Goal: Information Seeking & Learning: Learn about a topic

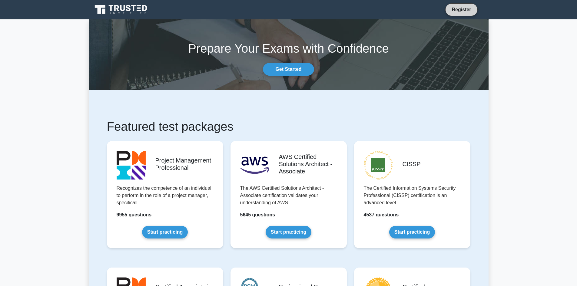
click at [460, 12] on link "Register" at bounding box center [461, 10] width 27 height 8
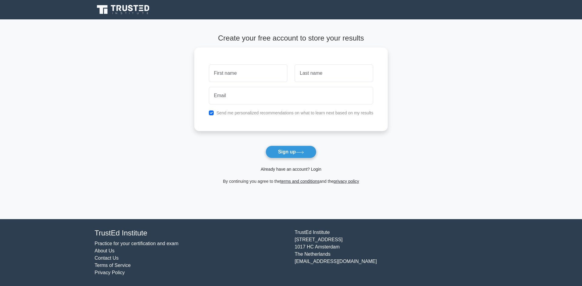
click at [302, 168] on link "Already have an account? Login" at bounding box center [291, 169] width 61 height 5
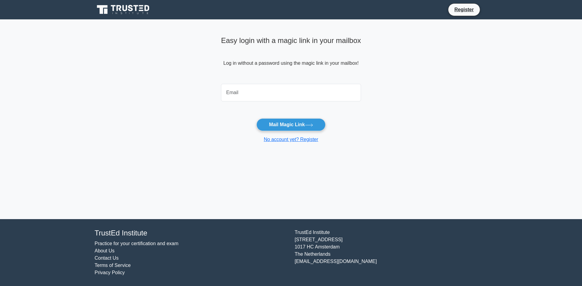
click at [227, 92] on input "email" at bounding box center [291, 93] width 140 height 18
type input "rjoshi10946@gmail.com"
click at [297, 122] on button "Mail Magic Link" at bounding box center [290, 124] width 69 height 13
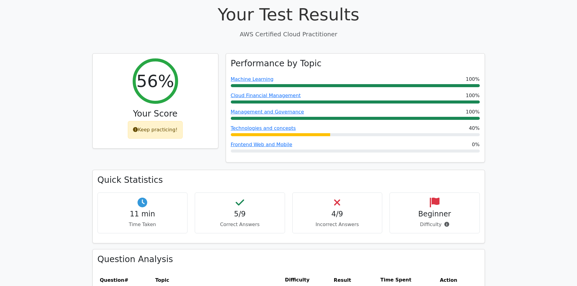
scroll to position [182, 0]
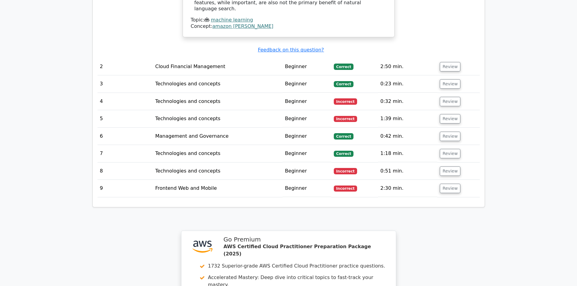
scroll to position [852, 0]
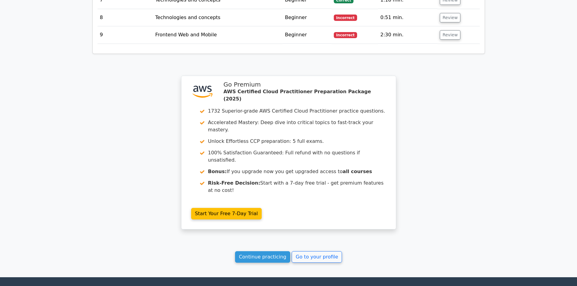
drag, startPoint x: 272, startPoint y: 196, endPoint x: 272, endPoint y: 201, distance: 4.9
click at [272, 251] on link "Continue practicing" at bounding box center [262, 257] width 55 height 12
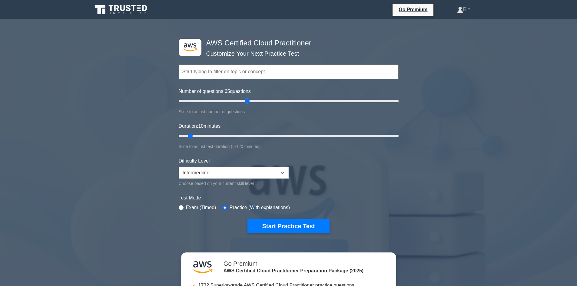
drag, startPoint x: 187, startPoint y: 100, endPoint x: 248, endPoint y: 103, distance: 60.4
type input "65"
click at [248, 103] on input "Number of questions: 65 questions" at bounding box center [289, 101] width 220 height 7
drag, startPoint x: 190, startPoint y: 136, endPoint x: 280, endPoint y: 141, distance: 89.8
type input "60"
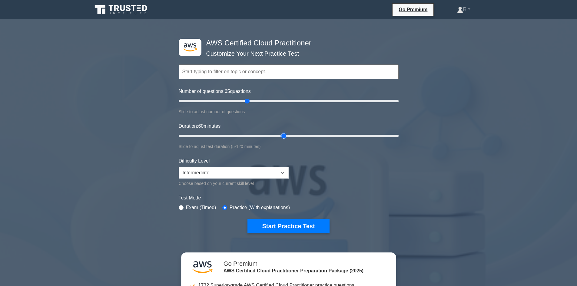
click at [280, 140] on input "Duration: 60 minutes" at bounding box center [289, 135] width 220 height 7
click at [212, 174] on select "Beginner Intermediate Expert" at bounding box center [234, 173] width 110 height 12
click at [179, 167] on select "Beginner Intermediate Expert" at bounding box center [234, 173] width 110 height 12
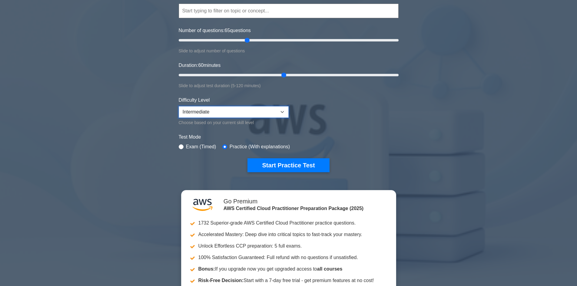
scroll to position [91, 0]
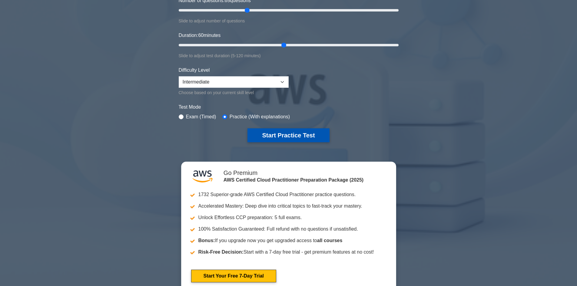
click at [291, 134] on button "Start Practice Test" at bounding box center [289, 135] width 82 height 14
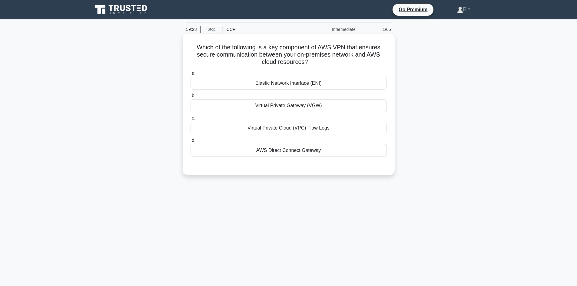
click at [319, 85] on div "Elastic Network Interface (ENI)" at bounding box center [289, 83] width 196 height 13
click at [191, 75] on input "a. Elastic Network Interface (ENI)" at bounding box center [191, 74] width 0 height 4
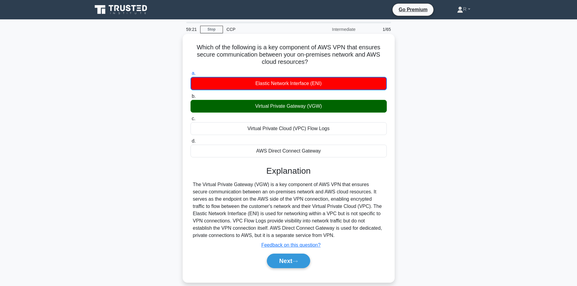
drag, startPoint x: 257, startPoint y: 48, endPoint x: 369, endPoint y: 61, distance: 112.9
click at [363, 61] on h5 "Which of the following is a key component of AWS VPN that ensures secure commun…" at bounding box center [289, 55] width 198 height 22
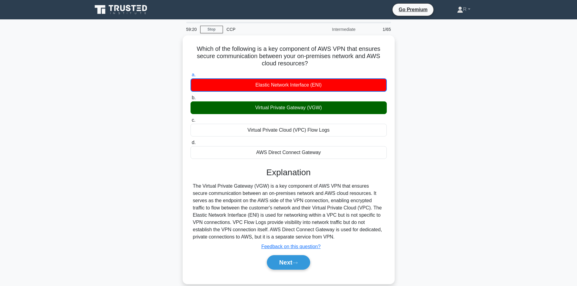
click at [485, 91] on div "Which of the following is a key component of AWS VPN that ensures secure commun…" at bounding box center [289, 163] width 400 height 256
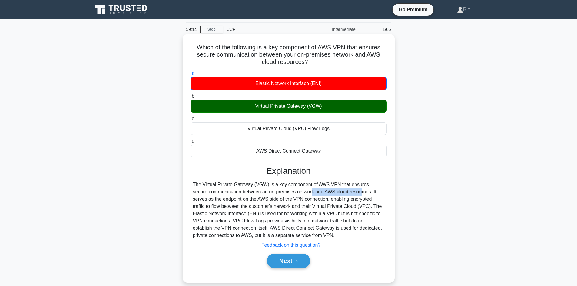
drag, startPoint x: 256, startPoint y: 192, endPoint x: 307, endPoint y: 195, distance: 50.4
click at [307, 195] on div "The Virtual Private Gateway (VGW) is a key component of AWS VPN that ensures se…" at bounding box center [288, 210] width 191 height 58
drag, startPoint x: 313, startPoint y: 195, endPoint x: 378, endPoint y: 194, distance: 64.8
click at [378, 194] on div "The Virtual Private Gateway (VGW) is a key component of AWS VPN that ensures se…" at bounding box center [288, 210] width 191 height 58
click at [364, 202] on div "The Virtual Private Gateway (VGW) is a key component of AWS VPN that ensures se…" at bounding box center [288, 210] width 191 height 58
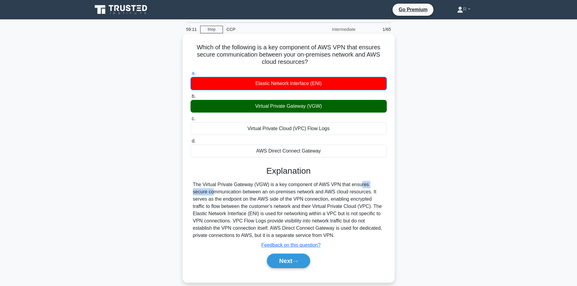
click at [348, 188] on div "The Virtual Private Gateway (VGW) is a key component of AWS VPN that ensures se…" at bounding box center [288, 210] width 191 height 58
click at [309, 201] on div "The Virtual Private Gateway (VGW) is a key component of AWS VPN that ensures se…" at bounding box center [288, 210] width 191 height 58
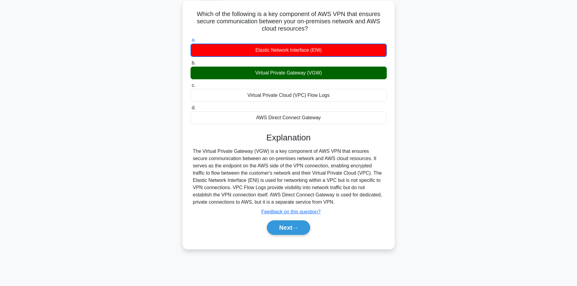
scroll to position [41, 0]
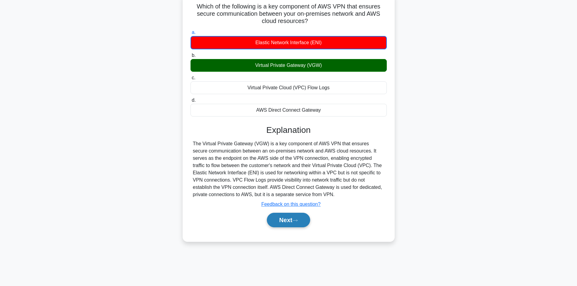
click at [289, 218] on button "Next" at bounding box center [288, 220] width 43 height 15
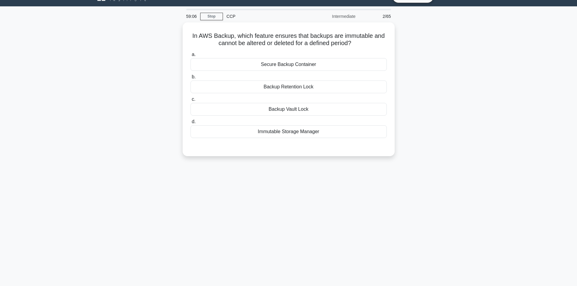
scroll to position [11, 0]
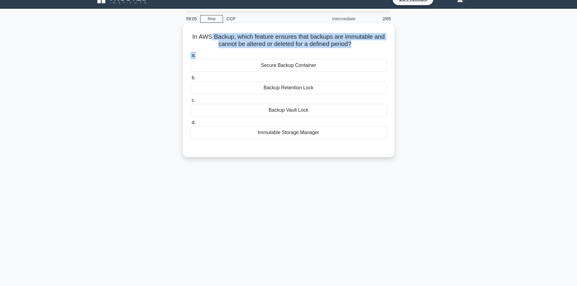
drag, startPoint x: 221, startPoint y: 36, endPoint x: 372, endPoint y: 55, distance: 152.7
click at [372, 55] on div "In AWS Backup, which feature ensures that backups are immutable and cannot be a…" at bounding box center [288, 90] width 207 height 129
click at [375, 46] on h5 "In AWS Backup, which feature ensures that backups are immutable and cannot be a…" at bounding box center [289, 40] width 198 height 15
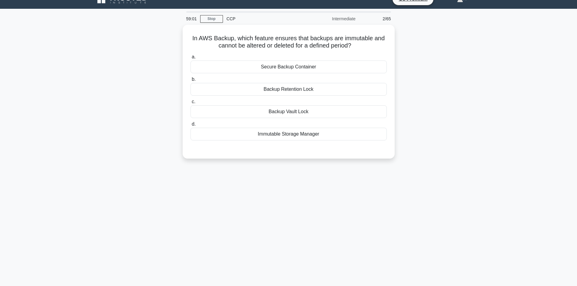
drag, startPoint x: 219, startPoint y: 42, endPoint x: 395, endPoint y: 41, distance: 176.0
click at [395, 41] on div "In AWS Backup, which feature ensures that backups are immutable and cannot be a…" at bounding box center [289, 95] width 400 height 141
click at [359, 42] on icon ".spinner_0XTQ{transform-origin:center;animation:spinner_y6GP .75s linear infini…" at bounding box center [354, 44] width 7 height 7
drag, startPoint x: 228, startPoint y: 41, endPoint x: 368, endPoint y: 39, distance: 139.4
click at [368, 39] on h5 "In AWS Backup, which feature ensures that backups are immutable and cannot be a…" at bounding box center [289, 40] width 198 height 15
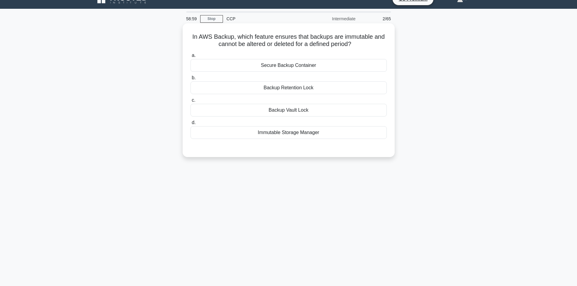
click at [359, 47] on icon ".spinner_0XTQ{transform-origin:center;animation:spinner_y6GP .75s linear infini…" at bounding box center [354, 44] width 7 height 7
drag, startPoint x: 195, startPoint y: 35, endPoint x: 377, endPoint y: 34, distance: 182.4
click at [377, 33] on h5 "In AWS Backup, which feature ensures that backups are immutable and cannot be a…" at bounding box center [289, 40] width 198 height 15
click at [363, 44] on h5 "In AWS Backup, which feature ensures that backups are immutable and cannot be a…" at bounding box center [289, 40] width 198 height 15
drag, startPoint x: 303, startPoint y: 33, endPoint x: 374, endPoint y: 41, distance: 71.3
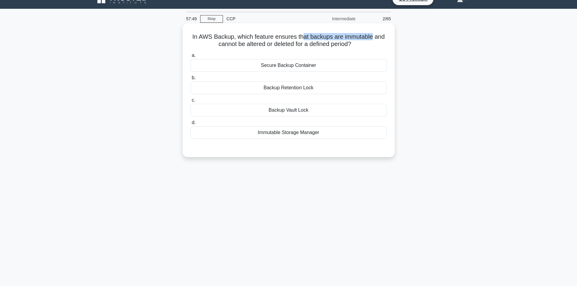
click at [374, 41] on h5 "In AWS Backup, which feature ensures that backups are immutable and cannot be a…" at bounding box center [289, 40] width 198 height 15
click at [378, 45] on h5 "In AWS Backup, which feature ensures that backups are immutable and cannot be a…" at bounding box center [289, 40] width 198 height 15
click at [311, 88] on div "Backup Retention Lock" at bounding box center [289, 88] width 196 height 13
click at [191, 80] on input "b. Backup Retention Lock" at bounding box center [191, 78] width 0 height 4
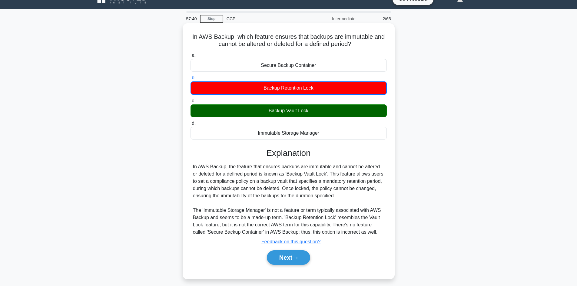
drag, startPoint x: 275, startPoint y: 113, endPoint x: 346, endPoint y: 112, distance: 70.9
click at [346, 112] on div "Backup Vault Lock" at bounding box center [289, 111] width 196 height 13
click at [191, 103] on input "c. Backup Vault Lock" at bounding box center [191, 101] width 0 height 4
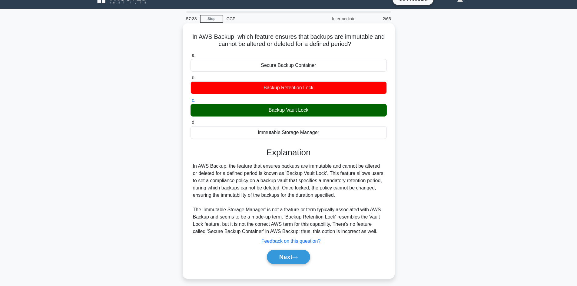
drag, startPoint x: 316, startPoint y: 110, endPoint x: 264, endPoint y: 110, distance: 52.7
click at [264, 110] on div "Backup Vault Lock" at bounding box center [289, 110] width 196 height 13
click at [310, 108] on div "Backup Vault Lock" at bounding box center [289, 110] width 196 height 13
click at [191, 102] on input "c. Backup Vault Lock" at bounding box center [191, 100] width 0 height 4
drag, startPoint x: 332, startPoint y: 175, endPoint x: 359, endPoint y: 199, distance: 36.1
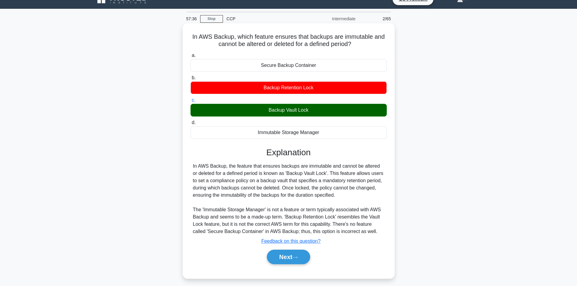
click at [358, 199] on div "In AWS Backup, the feature that ensures backups are immutable and cannot be alt…" at bounding box center [288, 199] width 191 height 73
click at [359, 199] on div "In AWS Backup, the feature that ensures backups are immutable and cannot be alt…" at bounding box center [288, 199] width 191 height 73
click at [321, 191] on div "In AWS Backup, the feature that ensures backups are immutable and cannot be alt…" at bounding box center [288, 199] width 191 height 73
drag, startPoint x: 272, startPoint y: 34, endPoint x: 374, endPoint y: 44, distance: 102.0
click at [370, 46] on div "In AWS Backup, which feature ensures that backups are immutable and cannot be a…" at bounding box center [288, 151] width 207 height 251
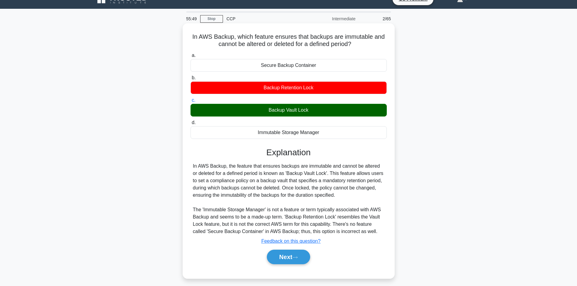
click at [376, 42] on h5 "In AWS Backup, which feature ensures that backups are immutable and cannot be a…" at bounding box center [289, 40] width 198 height 15
drag, startPoint x: 225, startPoint y: 45, endPoint x: 382, endPoint y: 42, distance: 157.6
click at [382, 42] on h5 "In AWS Backup, which feature ensures that backups are immutable and cannot be a…" at bounding box center [289, 40] width 198 height 15
click at [381, 43] on h5 "In AWS Backup, which feature ensures that backups are immutable and cannot be a…" at bounding box center [289, 40] width 198 height 15
click at [307, 198] on div "In AWS Backup, the feature that ensures backups are immutable and cannot be alt…" at bounding box center [288, 199] width 191 height 73
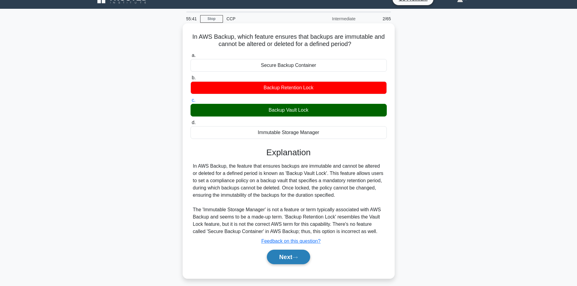
click at [292, 257] on button "Next" at bounding box center [288, 257] width 43 height 15
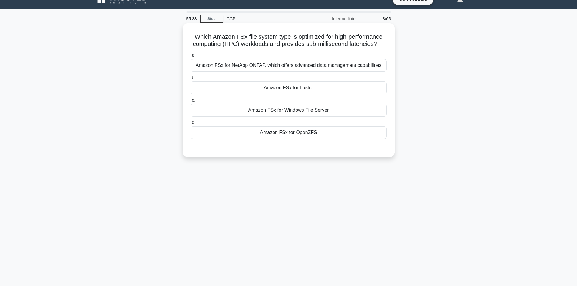
drag, startPoint x: 197, startPoint y: 35, endPoint x: 381, endPoint y: 46, distance: 184.9
click at [381, 46] on h5 "Which Amazon FSx file system type is optimized for high-performance computing (…" at bounding box center [289, 40] width 198 height 15
click at [341, 47] on h5 "Which Amazon FSx file system type is optimized for high-performance computing (…" at bounding box center [289, 40] width 198 height 15
click at [305, 87] on div "Amazon FSx for Lustre" at bounding box center [289, 88] width 196 height 13
click at [191, 80] on input "b. Amazon FSx for Lustre" at bounding box center [191, 78] width 0 height 4
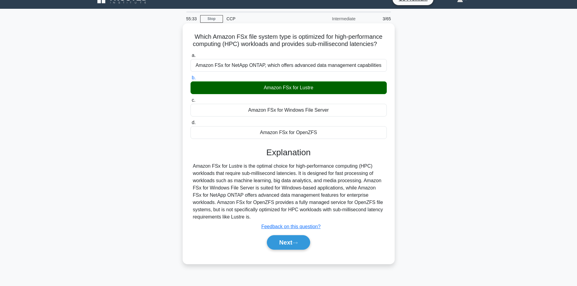
drag, startPoint x: 290, startPoint y: 246, endPoint x: 314, endPoint y: 242, distance: 24.4
click at [290, 246] on button "Next" at bounding box center [288, 242] width 43 height 15
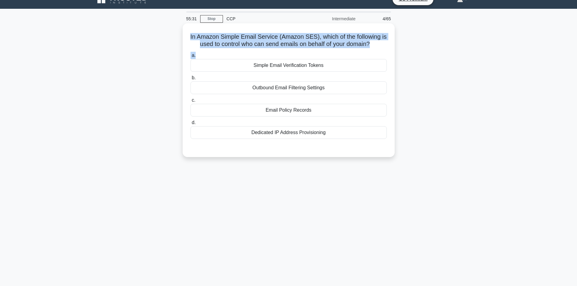
drag, startPoint x: 193, startPoint y: 37, endPoint x: 363, endPoint y: 50, distance: 170.5
click at [363, 50] on div "In Amazon Simple Email Service (Amazon SES), which of the following is used to …" at bounding box center [288, 90] width 207 height 129
click at [327, 40] on h5 "In Amazon Simple Email Service (Amazon SES), which of the following is used to …" at bounding box center [289, 40] width 198 height 15
click at [347, 42] on h5 "In Amazon Simple Email Service (Amazon SES), which of the following is used to …" at bounding box center [289, 40] width 198 height 15
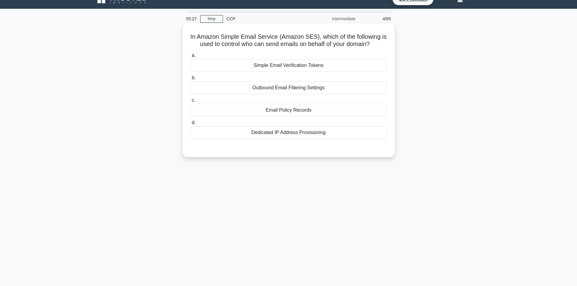
drag, startPoint x: 376, startPoint y: 45, endPoint x: 193, endPoint y: 38, distance: 183.8
click at [193, 38] on h5 "In Amazon Simple Email Service (Amazon SES), which of the following is used to …" at bounding box center [289, 40] width 198 height 15
click at [377, 46] on icon ".spinner_0XTQ{transform-origin:center;animation:spinner_y6GP .75s linear infini…" at bounding box center [373, 44] width 7 height 7
click at [295, 87] on div "Outbound Email Filtering Settings" at bounding box center [289, 88] width 196 height 13
click at [191, 80] on input "b. Outbound Email Filtering Settings" at bounding box center [191, 78] width 0 height 4
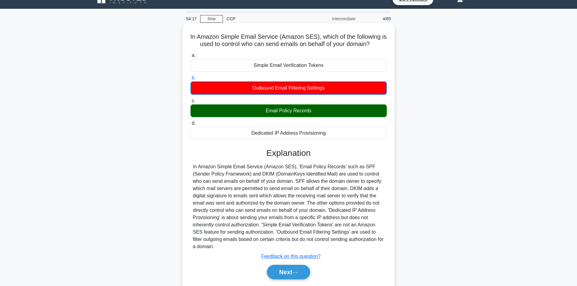
click at [306, 113] on div "Email Policy Records" at bounding box center [289, 111] width 196 height 13
click at [191, 103] on input "c. Email Policy Records" at bounding box center [191, 101] width 0 height 4
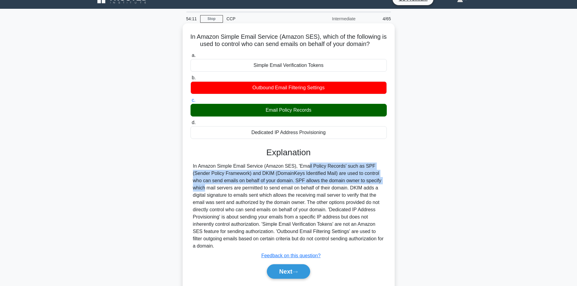
drag, startPoint x: 326, startPoint y: 175, endPoint x: 345, endPoint y: 181, distance: 19.0
click at [344, 180] on div "Explanation Submit feedback Feedback on this question? Next" at bounding box center [289, 215] width 196 height 134
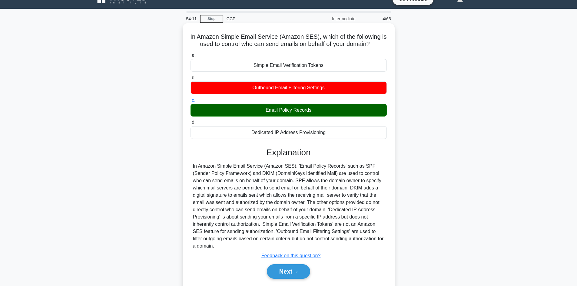
click at [349, 188] on div "In Amazon Simple Email Service (Amazon SES), 'Email Policy Records' such as SPF…" at bounding box center [288, 206] width 191 height 87
click at [319, 199] on div "In Amazon Simple Email Service (Amazon SES), 'Email Policy Records' such as SPF…" at bounding box center [288, 206] width 191 height 87
drag, startPoint x: 269, startPoint y: 174, endPoint x: 268, endPoint y: 177, distance: 3.3
click at [269, 174] on div "In Amazon Simple Email Service (Amazon SES), 'Email Policy Records' such as SPF…" at bounding box center [288, 206] width 191 height 87
click at [285, 269] on button "Next" at bounding box center [288, 272] width 43 height 15
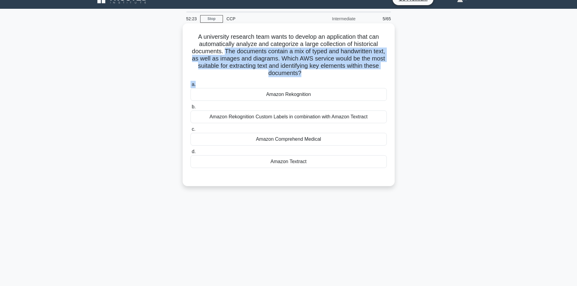
drag, startPoint x: 231, startPoint y: 50, endPoint x: 327, endPoint y: 81, distance: 100.8
click at [324, 81] on div "A university research team wants to develop an application that can automatical…" at bounding box center [288, 105] width 207 height 158
click at [341, 74] on h5 "A university research team wants to develop an application that can automatical…" at bounding box center [289, 55] width 198 height 44
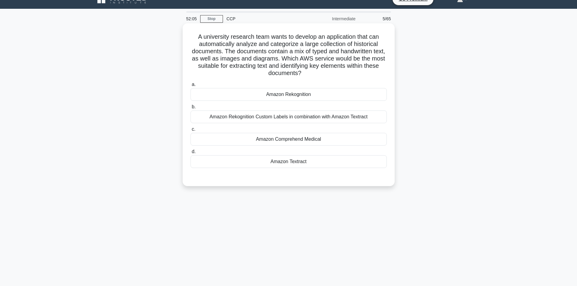
click at [314, 117] on div "Amazon Rekognition Custom Labels in combination with Amazon Textract" at bounding box center [289, 117] width 196 height 13
click at [191, 109] on input "b. Amazon Rekognition Custom Labels in combination with Amazon Textract" at bounding box center [191, 107] width 0 height 4
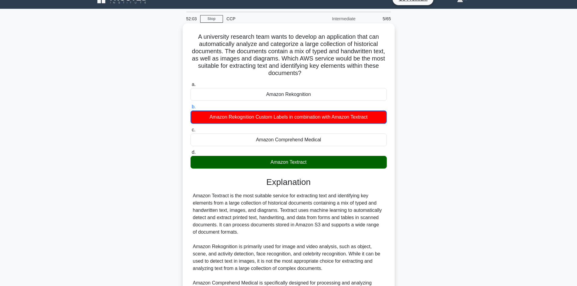
click at [299, 161] on div "Amazon Textract" at bounding box center [289, 162] width 196 height 13
click at [191, 155] on input "d. Amazon Textract" at bounding box center [191, 153] width 0 height 4
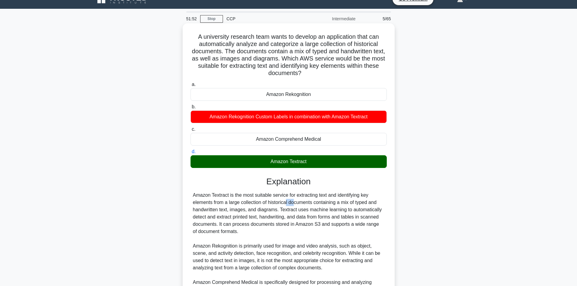
click at [262, 206] on div "Amazon Textract is the most suitable service for extracting text and identifyin…" at bounding box center [288, 272] width 191 height 160
click at [275, 207] on div "Amazon Textract is the most suitable service for extracting text and identifyin…" at bounding box center [288, 272] width 191 height 160
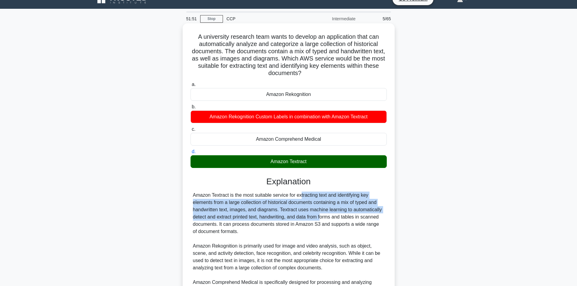
drag, startPoint x: 267, startPoint y: 192, endPoint x: 288, endPoint y: 226, distance: 40.0
click at [285, 221] on div "Explanation Amazon Textract is the most suitable service for extracting text an…" at bounding box center [289, 280] width 196 height 207
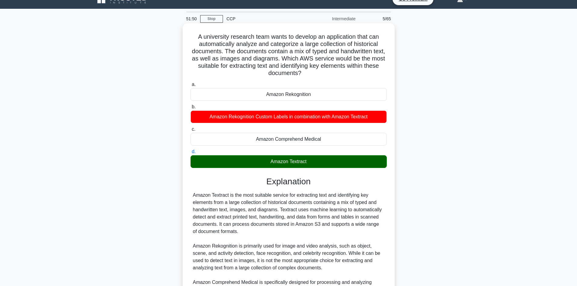
click at [302, 235] on div "Amazon Textract is the most suitable service for extracting text and identifyin…" at bounding box center [288, 272] width 191 height 160
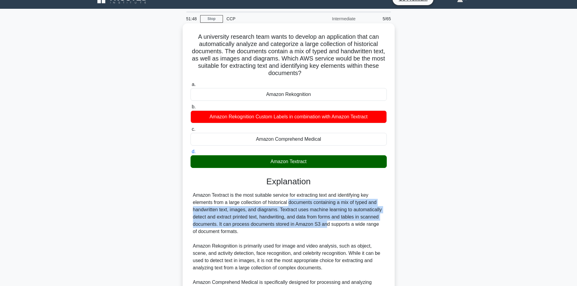
drag, startPoint x: 255, startPoint y: 203, endPoint x: 287, endPoint y: 223, distance: 37.7
click at [287, 223] on div "Amazon Textract is the most suitable service for extracting text and identifyin…" at bounding box center [288, 272] width 191 height 160
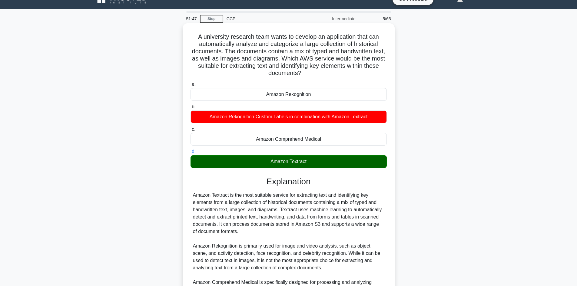
click at [295, 225] on div "Amazon Textract is the most suitable service for extracting text and identifyin…" at bounding box center [288, 272] width 191 height 160
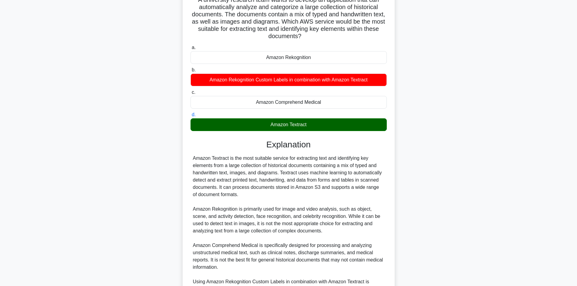
scroll to position [41, 0]
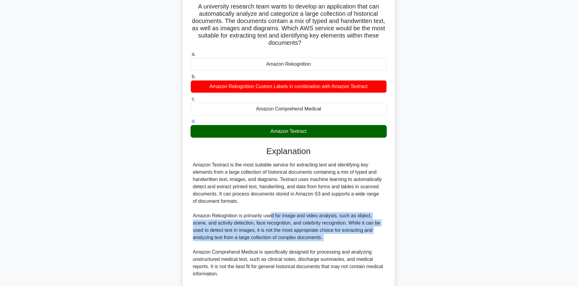
drag, startPoint x: 287, startPoint y: 223, endPoint x: 328, endPoint y: 243, distance: 45.7
click at [328, 243] on div "Amazon Textract is the most suitable service for extracting text and identifyin…" at bounding box center [288, 241] width 191 height 160
click at [297, 241] on div "Amazon Textract is the most suitable service for extracting text and identifyin…" at bounding box center [288, 241] width 191 height 160
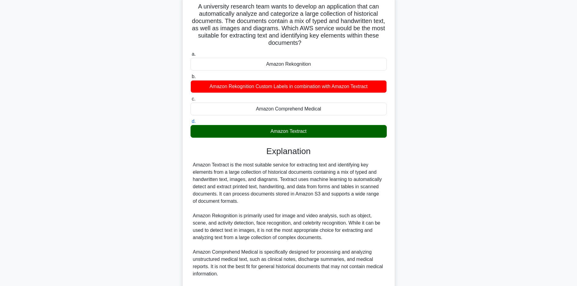
click at [287, 232] on div "Amazon Textract is the most suitable service for extracting text and identifyin…" at bounding box center [288, 241] width 191 height 160
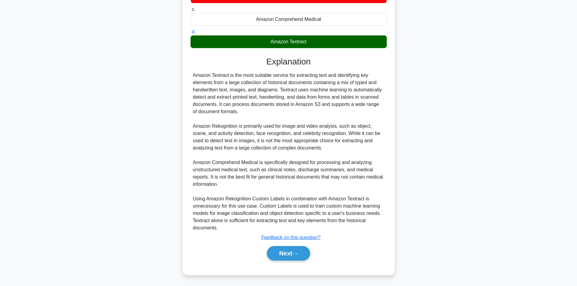
scroll to position [131, 0]
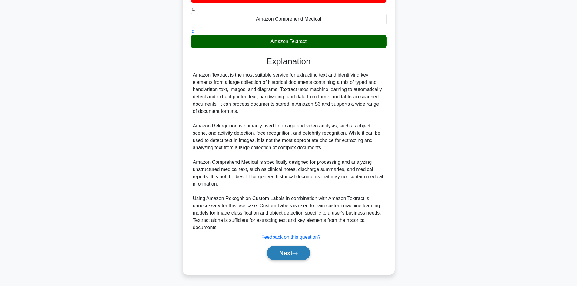
click at [290, 250] on button "Next" at bounding box center [288, 253] width 43 height 15
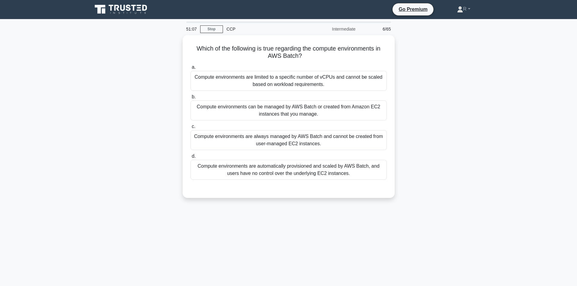
scroll to position [0, 0]
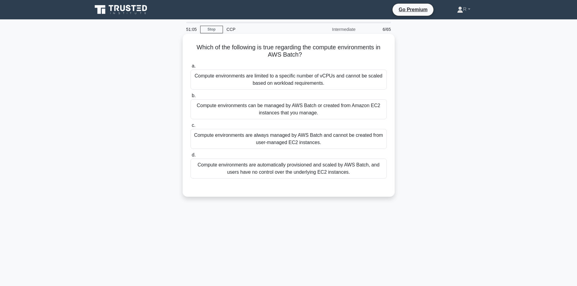
drag, startPoint x: 281, startPoint y: 49, endPoint x: 354, endPoint y: 60, distance: 73.4
click at [351, 60] on div "Which of the following is true regarding the compute environments in AWS Batch?…" at bounding box center [288, 115] width 207 height 158
click at [362, 56] on h5 "Which of the following is true regarding the compute environments in AWS Batch?…" at bounding box center [289, 51] width 198 height 15
drag, startPoint x: 278, startPoint y: 56, endPoint x: 341, endPoint y: 58, distance: 63.4
click at [341, 58] on h5 "Which of the following is true regarding the compute environments in AWS Batch?…" at bounding box center [289, 51] width 198 height 15
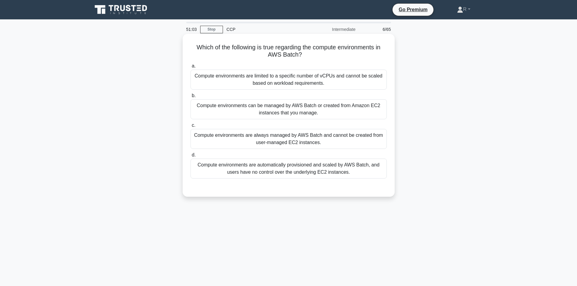
click at [342, 58] on h5 "Which of the following is true regarding the compute environments in AWS Batch?…" at bounding box center [289, 51] width 198 height 15
drag, startPoint x: 290, startPoint y: 47, endPoint x: 366, endPoint y: 67, distance: 78.5
click at [314, 51] on h5 "Which of the following is true regarding the compute environments in AWS Batch?…" at bounding box center [289, 51] width 198 height 15
click at [366, 67] on label "a. Compute environments are limited to a specific number of vCPUs and cannot be…" at bounding box center [289, 75] width 196 height 27
click at [191, 67] on input "a. Compute environments are limited to a specific number of vCPUs and cannot be…" at bounding box center [191, 66] width 0 height 4
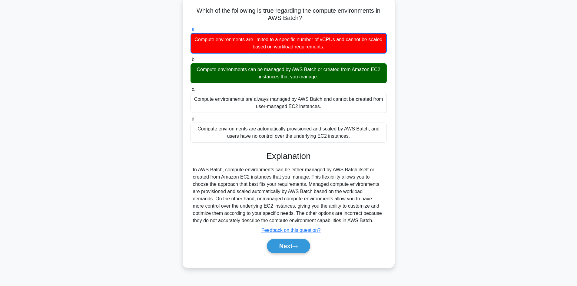
scroll to position [41, 0]
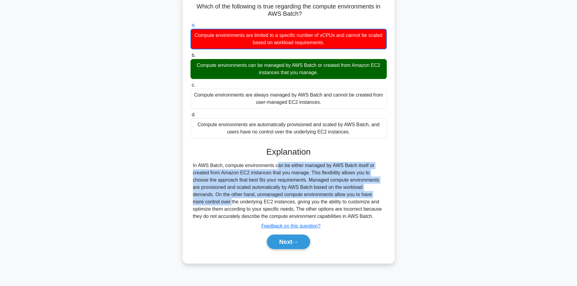
drag, startPoint x: 238, startPoint y: 165, endPoint x: 359, endPoint y: 196, distance: 124.1
click at [359, 196] on div "In AWS Batch, compute environments can be either managed by AWS Batch itself or…" at bounding box center [288, 191] width 191 height 58
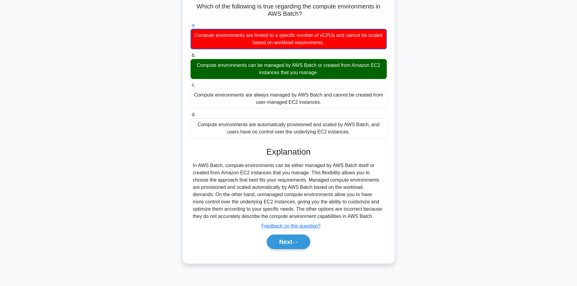
click at [360, 196] on div "In AWS Batch, compute environments can be either managed by AWS Batch itself or…" at bounding box center [288, 191] width 191 height 58
click at [293, 241] on button "Next" at bounding box center [288, 242] width 43 height 15
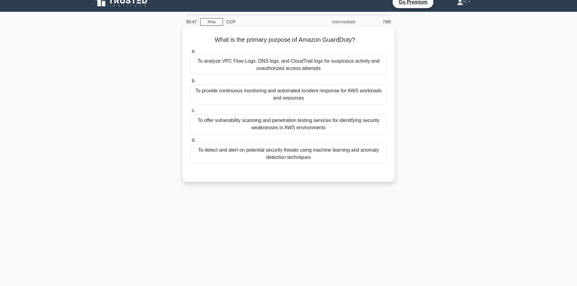
scroll to position [0, 0]
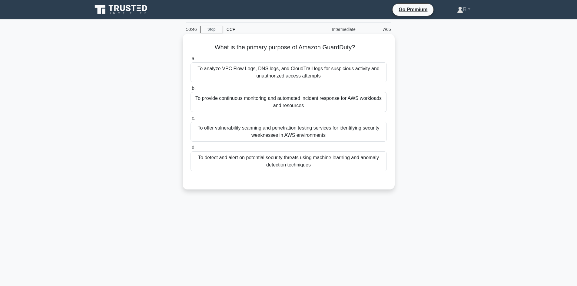
drag, startPoint x: 218, startPoint y: 45, endPoint x: 380, endPoint y: 49, distance: 162.2
click at [380, 49] on h5 "What is the primary purpose of Amazon GuardDuty? .spinner_0XTQ{transform-origin…" at bounding box center [289, 48] width 198 height 8
click at [379, 47] on h5 "What is the primary purpose of Amazon GuardDuty? .spinner_0XTQ{transform-origin…" at bounding box center [289, 48] width 198 height 8
click at [305, 78] on div "To analyze VPC Flow Logs, DNS logs, and CloudTrail logs for suspicious activity…" at bounding box center [289, 72] width 196 height 20
click at [191, 61] on input "a. To analyze VPC Flow Logs, DNS logs, and CloudTrail logs for suspicious activ…" at bounding box center [191, 59] width 0 height 4
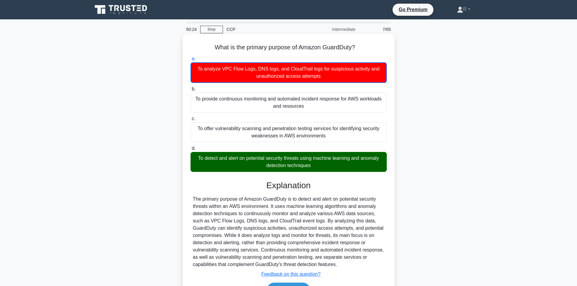
drag, startPoint x: 223, startPoint y: 160, endPoint x: 320, endPoint y: 159, distance: 97.0
click at [318, 159] on div "To detect and alert on potential security threats using machine learning and an…" at bounding box center [289, 162] width 196 height 20
click at [321, 159] on div "To detect and alert on potential security threats using machine learning and an…" at bounding box center [289, 162] width 196 height 20
click at [191, 151] on input "d. To detect and alert on potential security threats using machine learning and…" at bounding box center [191, 149] width 0 height 4
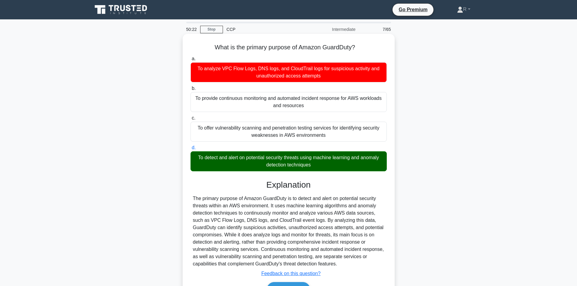
drag, startPoint x: 289, startPoint y: 158, endPoint x: 348, endPoint y: 175, distance: 61.8
click at [348, 175] on div "a. To analyze VPC Flow Logs, DNS logs, and CloudTrail logs for suspicious activ…" at bounding box center [289, 179] width 198 height 250
click at [350, 170] on div "To detect and alert on potential security threats using machine learning and an…" at bounding box center [289, 161] width 196 height 20
click at [191, 150] on input "d. To detect and alert on potential security threats using machine learning and…" at bounding box center [191, 148] width 0 height 4
drag, startPoint x: 196, startPoint y: 158, endPoint x: 323, endPoint y: 169, distance: 127.1
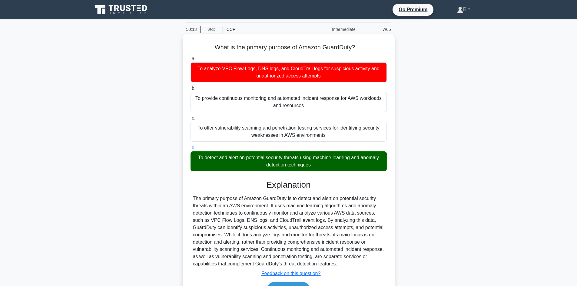
click at [323, 169] on div "To detect and alert on potential security threats using machine learning and an…" at bounding box center [289, 161] width 196 height 20
click at [308, 210] on div "The primary purpose of Amazon GuardDuty is to detect and alert on potential sec…" at bounding box center [288, 231] width 191 height 73
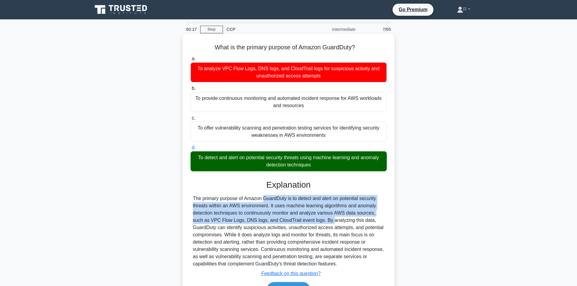
drag, startPoint x: 222, startPoint y: 197, endPoint x: 305, endPoint y: 218, distance: 84.7
click at [297, 218] on div "The primary purpose of Amazon GuardDuty is to detect and alert on potential sec…" at bounding box center [288, 231] width 191 height 73
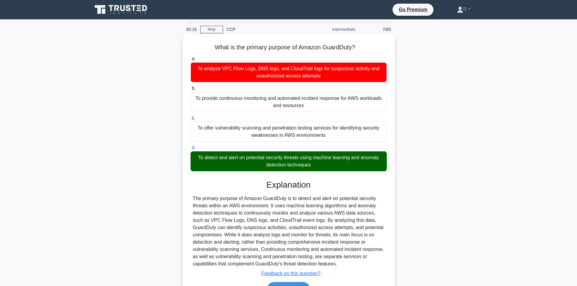
click at [305, 218] on div "The primary purpose of Amazon GuardDuty is to detect and alert on potential sec…" at bounding box center [288, 231] width 191 height 73
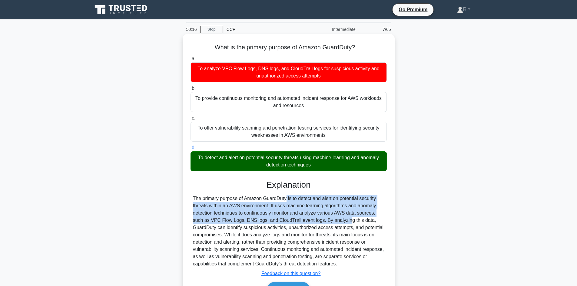
drag, startPoint x: 242, startPoint y: 195, endPoint x: 315, endPoint y: 218, distance: 76.5
click at [312, 218] on div "Explanation The primary purpose of Amazon GuardDuty is to detect and alert on p…" at bounding box center [289, 239] width 196 height 119
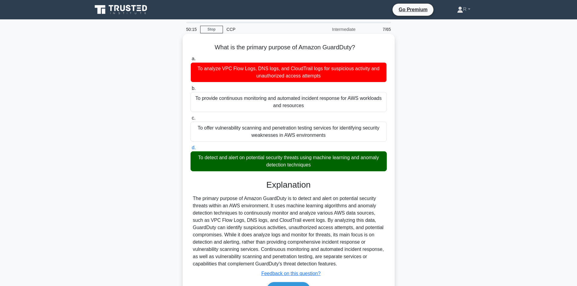
click at [315, 218] on div "The primary purpose of Amazon GuardDuty is to detect and alert on potential sec…" at bounding box center [288, 231] width 191 height 73
drag, startPoint x: 314, startPoint y: 165, endPoint x: 193, endPoint y: 156, distance: 120.9
click at [193, 156] on div "To detect and alert on potential security threats using machine learning and an…" at bounding box center [289, 161] width 196 height 20
click at [231, 160] on div "To detect and alert on potential security threats using machine learning and an…" at bounding box center [289, 161] width 196 height 20
click at [191, 150] on input "d. To detect and alert on potential security threats using machine learning and…" at bounding box center [191, 148] width 0 height 4
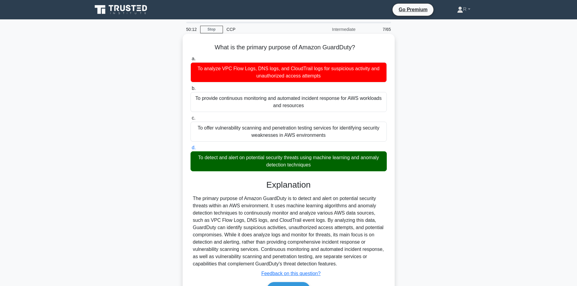
drag, startPoint x: 196, startPoint y: 157, endPoint x: 315, endPoint y: 169, distance: 119.2
click at [315, 169] on div "To detect and alert on potential security threats using machine learning and an…" at bounding box center [289, 161] width 196 height 20
click at [318, 167] on div "To detect and alert on potential security threats using machine learning and an…" at bounding box center [289, 161] width 196 height 20
click at [191, 150] on input "d. To detect and alert on potential security threats using machine learning and…" at bounding box center [191, 148] width 0 height 4
drag, startPoint x: 192, startPoint y: 158, endPoint x: 323, endPoint y: 167, distance: 131.5
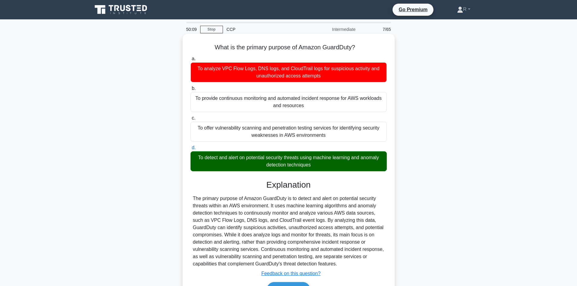
click at [323, 167] on div "To detect and alert on potential security threats using machine learning and an…" at bounding box center [289, 161] width 196 height 20
click at [191, 150] on input "d. To detect and alert on potential security threats using machine learning and…" at bounding box center [191, 148] width 0 height 4
drag, startPoint x: 213, startPoint y: 48, endPoint x: 358, endPoint y: 46, distance: 145.5
click at [358, 46] on h5 "What is the primary purpose of Amazon GuardDuty? .spinner_0XTQ{transform-origin…" at bounding box center [289, 48] width 198 height 8
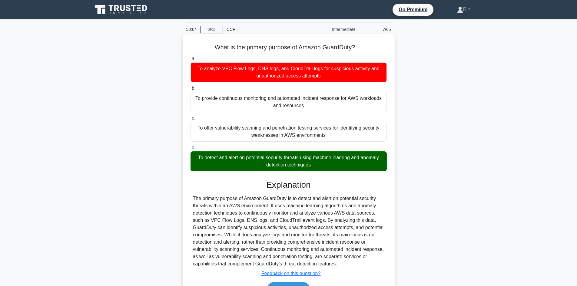
click at [357, 48] on h5 "What is the primary purpose of Amazon GuardDuty? .spinner_0XTQ{transform-origin…" at bounding box center [289, 48] width 198 height 8
drag, startPoint x: 197, startPoint y: 157, endPoint x: 333, endPoint y: 166, distance: 136.3
click at [331, 167] on div "To detect and alert on potential security threats using machine learning and an…" at bounding box center [289, 161] width 196 height 20
click at [337, 171] on div "To detect and alert on potential security threats using machine learning and an…" at bounding box center [289, 161] width 196 height 20
click at [191, 150] on input "d. To detect and alert on potential security threats using machine learning and…" at bounding box center [191, 148] width 0 height 4
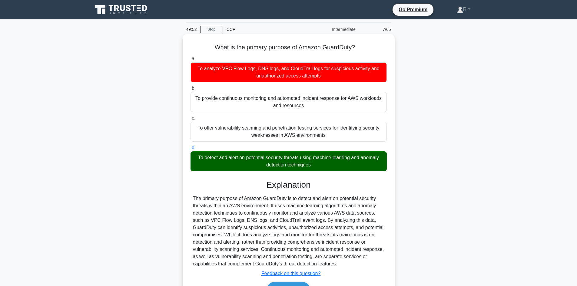
drag, startPoint x: 226, startPoint y: 158, endPoint x: 327, endPoint y: 166, distance: 100.9
click at [327, 166] on div "To detect and alert on potential security threats using machine learning and an…" at bounding box center [289, 161] width 196 height 20
click at [191, 150] on input "d. To detect and alert on potential security threats using machine learning and…" at bounding box center [191, 148] width 0 height 4
drag, startPoint x: 331, startPoint y: 164, endPoint x: 217, endPoint y: 160, distance: 114.6
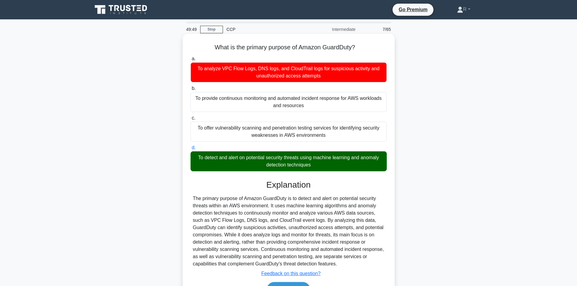
click at [217, 160] on div "To detect and alert on potential security threats using machine learning and an…" at bounding box center [289, 161] width 196 height 20
click at [216, 159] on div "To detect and alert on potential security threats using machine learning and an…" at bounding box center [289, 161] width 196 height 20
click at [191, 150] on input "d. To detect and alert on potential security threats using machine learning and…" at bounding box center [191, 148] width 0 height 4
drag, startPoint x: 202, startPoint y: 156, endPoint x: 320, endPoint y: 167, distance: 118.3
click at [320, 167] on div "To detect and alert on potential security threats using machine learning and an…" at bounding box center [289, 161] width 196 height 20
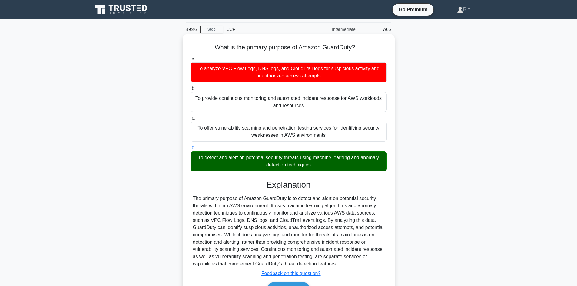
click at [323, 164] on div "To detect and alert on potential security threats using machine learning and an…" at bounding box center [289, 161] width 196 height 20
click at [191, 150] on input "d. To detect and alert on potential security threats using machine learning and…" at bounding box center [191, 148] width 0 height 4
drag, startPoint x: 324, startPoint y: 162, endPoint x: 191, endPoint y: 158, distance: 132.2
click at [191, 158] on div "To detect and alert on potential security threats using machine learning and an…" at bounding box center [289, 161] width 196 height 20
click at [191, 156] on div "To detect and alert on potential security threats using machine learning and an…" at bounding box center [289, 161] width 196 height 20
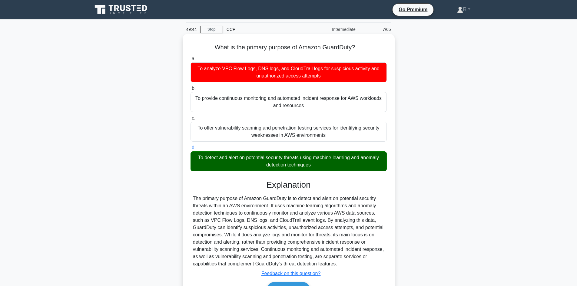
click at [191, 150] on input "d. To detect and alert on potential security threats using machine learning and…" at bounding box center [191, 148] width 0 height 4
drag, startPoint x: 208, startPoint y: 158, endPoint x: 334, endPoint y: 164, distance: 125.6
click at [337, 164] on div "To detect and alert on potential security threats using machine learning and an…" at bounding box center [289, 161] width 196 height 20
click at [334, 164] on div "To detect and alert on potential security threats using machine learning and an…" at bounding box center [289, 161] width 196 height 20
click at [191, 150] on input "d. To detect and alert on potential security threats using machine learning and…" at bounding box center [191, 148] width 0 height 4
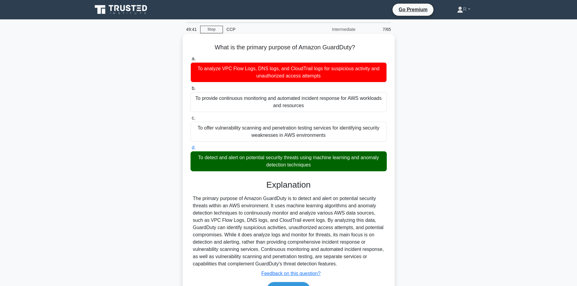
drag, startPoint x: 301, startPoint y: 158, endPoint x: 354, endPoint y: 165, distance: 53.1
click at [354, 165] on div "To detect and alert on potential security threats using machine learning and an…" at bounding box center [289, 161] width 196 height 20
click at [355, 165] on div "To detect and alert on potential security threats using machine learning and an…" at bounding box center [289, 161] width 196 height 20
click at [191, 150] on input "d. To detect and alert on potential security threats using machine learning and…" at bounding box center [191, 148] width 0 height 4
drag, startPoint x: 262, startPoint y: 168, endPoint x: 333, endPoint y: 166, distance: 70.6
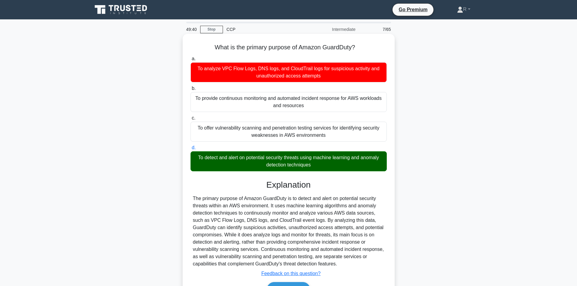
click at [333, 166] on div "To detect and alert on potential security threats using machine learning and an…" at bounding box center [289, 161] width 196 height 20
click at [191, 150] on input "d. To detect and alert on potential security threats using machine learning and…" at bounding box center [191, 148] width 0 height 4
drag, startPoint x: 321, startPoint y: 167, endPoint x: 195, endPoint y: 158, distance: 126.7
click at [195, 158] on div "To detect and alert on potential security threats using machine learning and an…" at bounding box center [289, 161] width 196 height 20
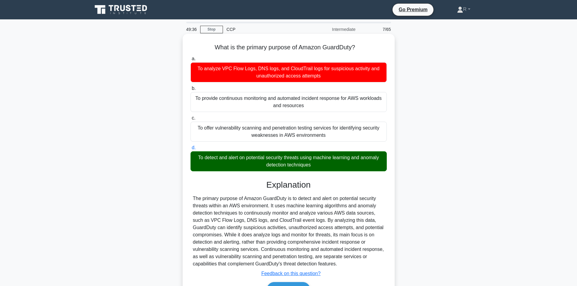
click at [195, 157] on div "To detect and alert on potential security threats using machine learning and an…" at bounding box center [289, 161] width 196 height 20
click at [191, 150] on input "d. To detect and alert on potential security threats using machine learning and…" at bounding box center [191, 148] width 0 height 4
drag, startPoint x: 193, startPoint y: 157, endPoint x: 336, endPoint y: 165, distance: 143.3
click at [336, 165] on div "To detect and alert on potential security threats using machine learning and an…" at bounding box center [289, 161] width 196 height 20
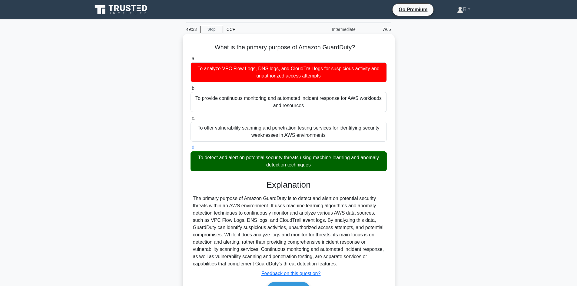
click at [191, 150] on input "d. To detect and alert on potential security threats using machine learning and…" at bounding box center [191, 148] width 0 height 4
drag, startPoint x: 201, startPoint y: 157, endPoint x: 338, endPoint y: 165, distance: 137.2
click at [338, 165] on div "To detect and alert on potential security threats using machine learning and an…" at bounding box center [289, 161] width 196 height 20
click at [329, 167] on div "To detect and alert on potential security threats using machine learning and an…" at bounding box center [289, 161] width 196 height 20
click at [191, 150] on input "d. To detect and alert on potential security threats using machine learning and…" at bounding box center [191, 148] width 0 height 4
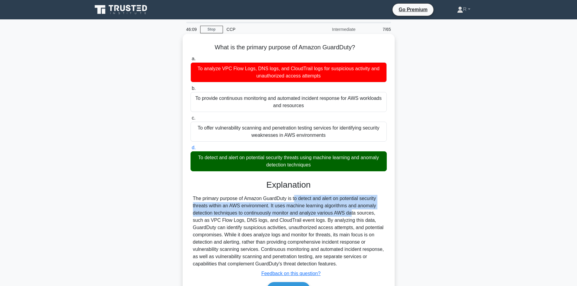
drag, startPoint x: 258, startPoint y: 199, endPoint x: 317, endPoint y: 214, distance: 61.2
click at [315, 214] on div "The primary purpose of Amazon GuardDuty is to detect and alert on potential sec…" at bounding box center [288, 231] width 191 height 73
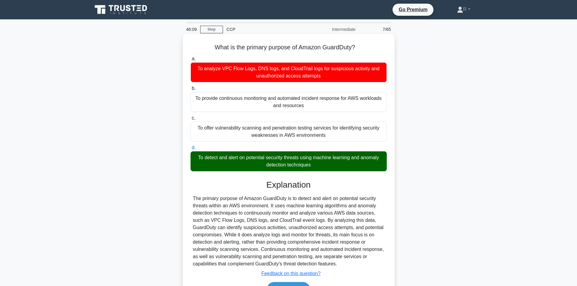
click at [323, 213] on div "The primary purpose of Amazon GuardDuty is to detect and alert on potential sec…" at bounding box center [288, 231] width 191 height 73
drag, startPoint x: 254, startPoint y: 207, endPoint x: 289, endPoint y: 207, distance: 34.8
click at [286, 207] on div "The primary purpose of Amazon GuardDuty is to detect and alert on potential sec…" at bounding box center [288, 231] width 191 height 73
click at [298, 210] on div "The primary purpose of Amazon GuardDuty is to detect and alert on potential sec…" at bounding box center [288, 231] width 191 height 73
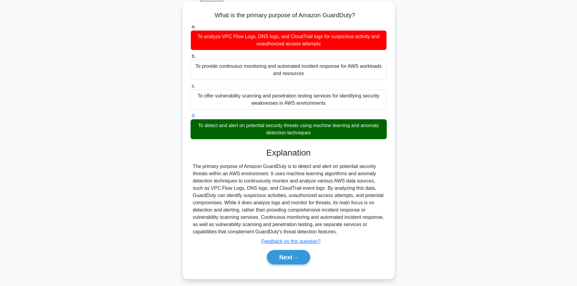
scroll to position [41, 0]
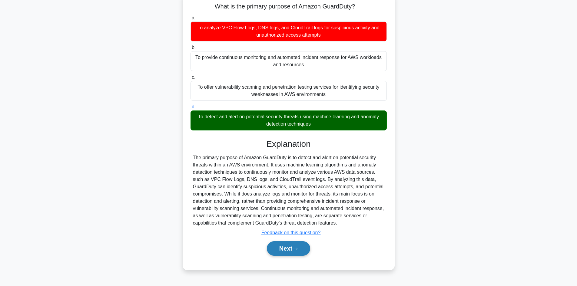
click at [289, 249] on button "Next" at bounding box center [288, 248] width 43 height 15
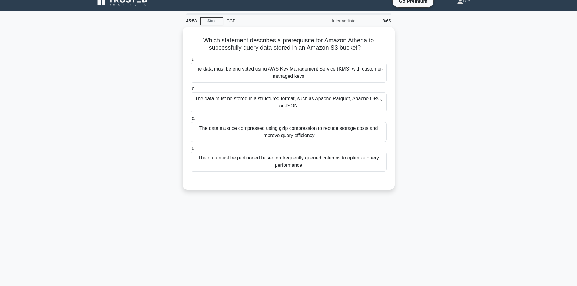
scroll to position [0, 0]
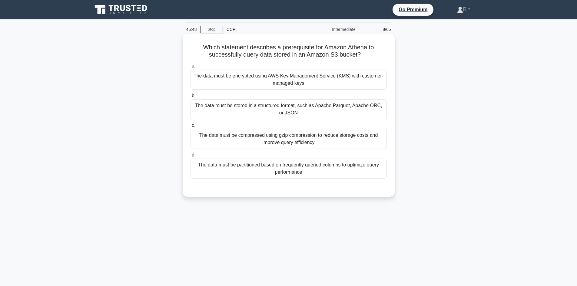
drag, startPoint x: 212, startPoint y: 51, endPoint x: 375, endPoint y: 60, distance: 162.9
click at [375, 60] on div "Which statement describes a prerequisite for Amazon Athena to successfully quer…" at bounding box center [288, 115] width 207 height 158
drag, startPoint x: 311, startPoint y: 56, endPoint x: 350, endPoint y: 56, distance: 39.4
click at [346, 56] on h5 "Which statement describes a prerequisite for Amazon Athena to successfully quer…" at bounding box center [289, 51] width 198 height 15
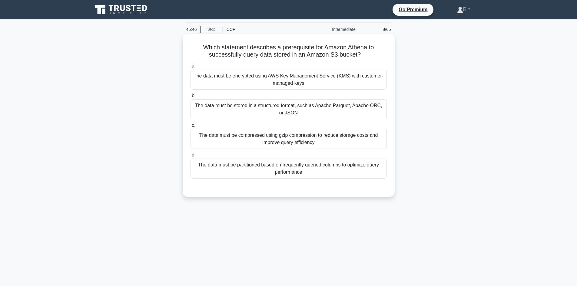
click at [359, 57] on h5 "Which statement describes a prerequisite for Amazon Athena to successfully quer…" at bounding box center [289, 51] width 198 height 15
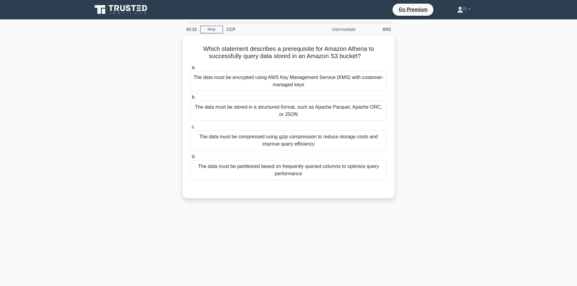
click at [312, 215] on div "45:33 Stop CCP Intermediate 8/65 Which statement describes a prerequisite for A…" at bounding box center [289, 173] width 400 height 303
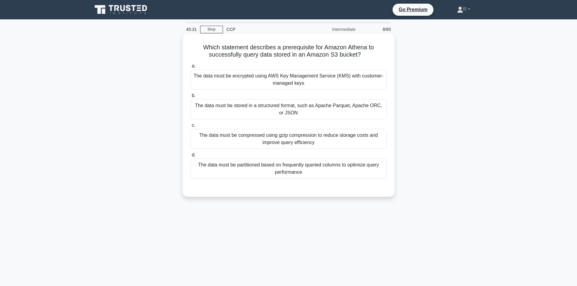
click at [306, 167] on div "The data must be partitioned based on frequently queried columns to optimize qu…" at bounding box center [289, 169] width 196 height 20
click at [258, 171] on div "The data must be partitioned based on frequently queried columns to optimize qu…" at bounding box center [289, 169] width 196 height 20
click at [191, 157] on input "d. The data must be partitioned based on frequently queried columns to optimize…" at bounding box center [191, 155] width 0 height 4
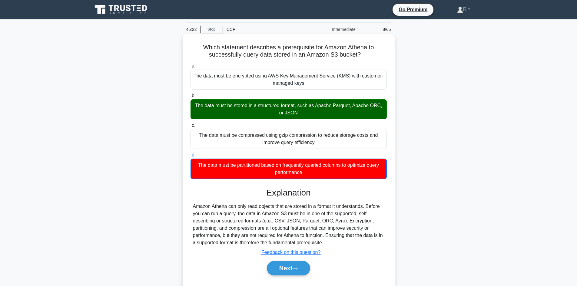
drag, startPoint x: 221, startPoint y: 106, endPoint x: 320, endPoint y: 113, distance: 99.6
click at [320, 113] on div "The data must be stored in a structured format, such as Apache Parquet, Apache …" at bounding box center [289, 109] width 196 height 20
click at [214, 107] on div "The data must be stored in a structured format, such as Apache Parquet, Apache …" at bounding box center [289, 109] width 196 height 20
click at [191, 98] on input "b. The data must be stored in a structured format, such as Apache Parquet, Apac…" at bounding box center [191, 96] width 0 height 4
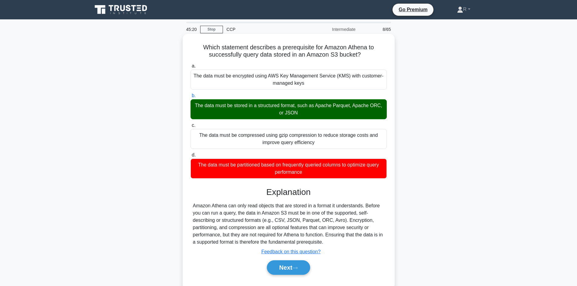
drag, startPoint x: 193, startPoint y: 105, endPoint x: 333, endPoint y: 111, distance: 139.8
click at [333, 111] on div "The data must be stored in a structured format, such as Apache Parquet, Apache …" at bounding box center [289, 109] width 196 height 20
drag, startPoint x: 201, startPoint y: 47, endPoint x: 376, endPoint y: 58, distance: 174.9
click at [376, 58] on h5 "Which statement describes a prerequisite for Amazon Athena to successfully quer…" at bounding box center [289, 51] width 198 height 15
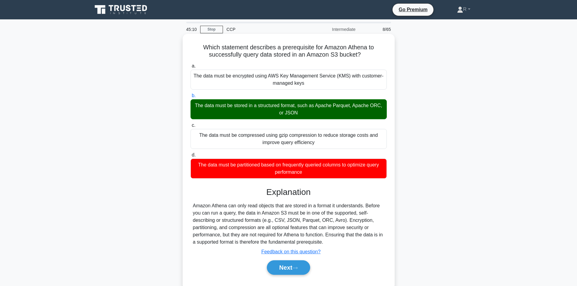
drag, startPoint x: 321, startPoint y: 54, endPoint x: 193, endPoint y: 48, distance: 128.9
click at [193, 48] on h5 "Which statement describes a prerequisite for Amazon Athena to successfully quer…" at bounding box center [289, 51] width 198 height 15
click at [366, 58] on icon at bounding box center [363, 54] width 5 height 7
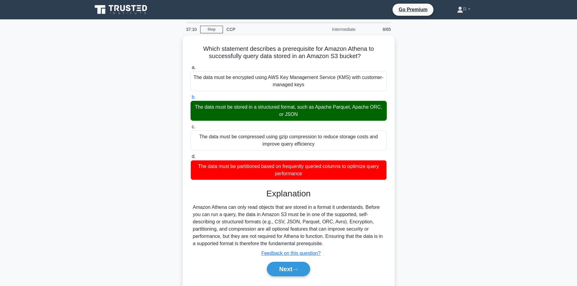
click at [440, 146] on div "Which statement describes a prerequisite for Amazon Athena to successfully quer…" at bounding box center [289, 166] width 400 height 263
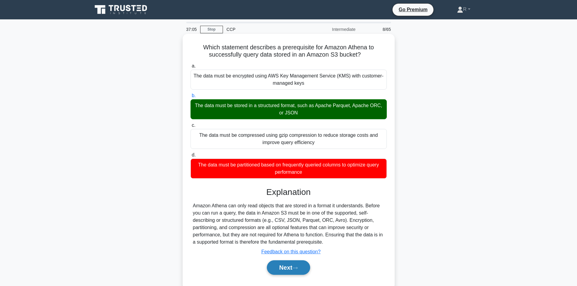
click at [288, 268] on button "Next" at bounding box center [288, 268] width 43 height 15
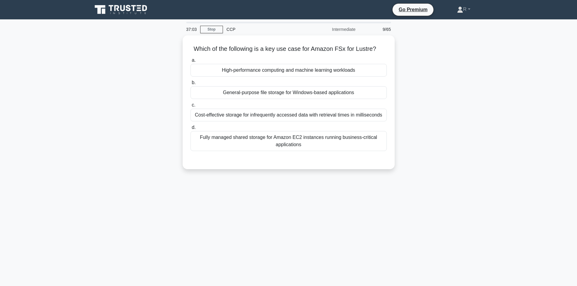
click at [318, 210] on div "37:03 Stop CCP Intermediate 9/65 Which of the following is a key use case for A…" at bounding box center [289, 173] width 400 height 303
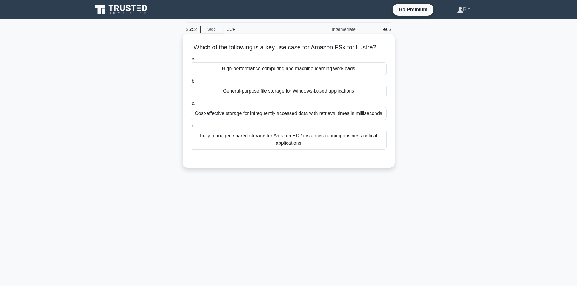
click at [292, 65] on div "High-performance computing and machine learning workloads" at bounding box center [289, 68] width 196 height 13
click at [191, 61] on input "a. High-performance computing and machine learning workloads" at bounding box center [191, 59] width 0 height 4
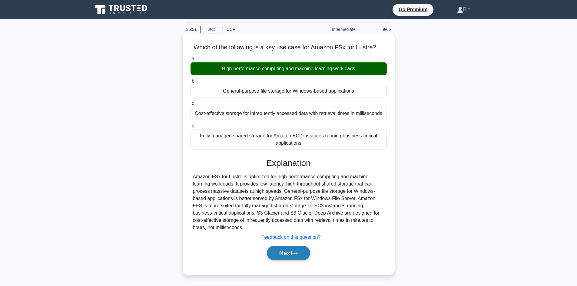
click at [275, 255] on button "Next" at bounding box center [288, 253] width 43 height 15
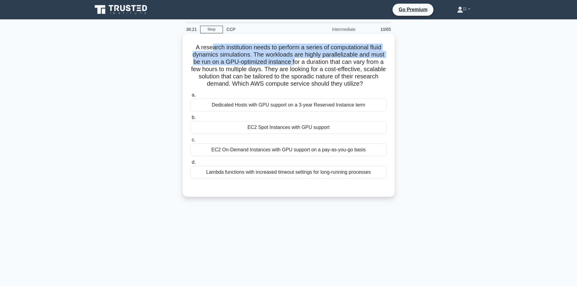
drag, startPoint x: 209, startPoint y: 40, endPoint x: 300, endPoint y: 62, distance: 93.3
click at [296, 61] on div "A research institution needs to perform a series of computational fluid dynamic…" at bounding box center [288, 115] width 207 height 158
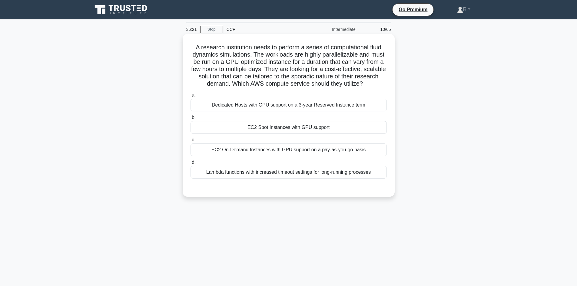
click at [325, 76] on h5 "A research institution needs to perform a series of computational fluid dynamic…" at bounding box center [289, 66] width 198 height 44
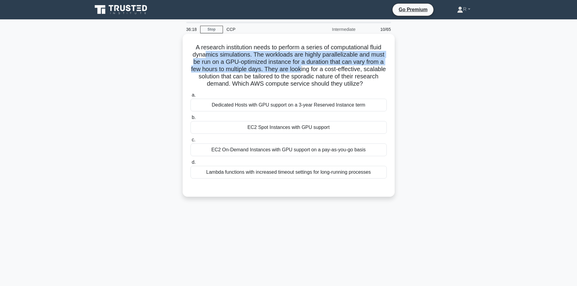
drag, startPoint x: 206, startPoint y: 55, endPoint x: 314, endPoint y: 71, distance: 108.8
click at [314, 71] on h5 "A research institution needs to perform a series of computational fluid dynamic…" at bounding box center [289, 66] width 198 height 44
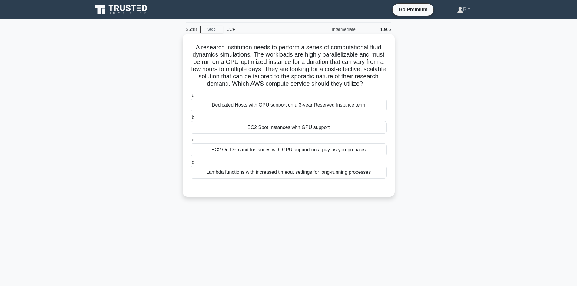
click at [318, 79] on h5 "A research institution needs to perform a series of computational fluid dynamic…" at bounding box center [289, 66] width 198 height 44
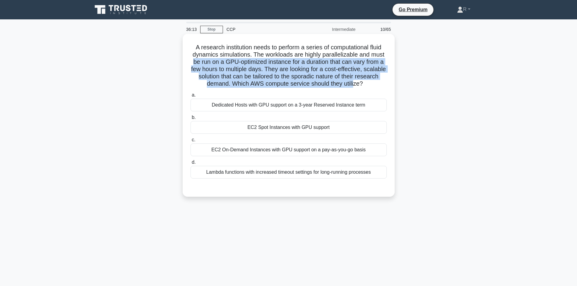
drag, startPoint x: 191, startPoint y: 63, endPoint x: 368, endPoint y: 86, distance: 178.7
click at [368, 86] on h5 "A research institution needs to perform a series of computational fluid dynamic…" at bounding box center [289, 66] width 198 height 44
click at [286, 73] on h5 "A research institution needs to perform a series of computational fluid dynamic…" at bounding box center [289, 66] width 198 height 44
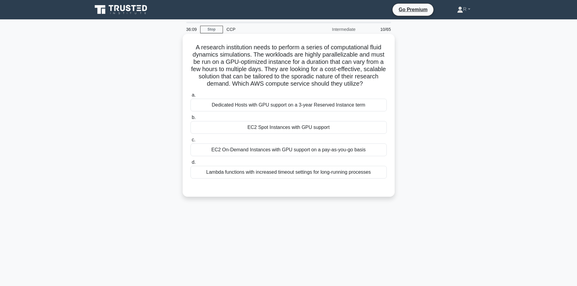
drag, startPoint x: 198, startPoint y: 68, endPoint x: 387, endPoint y: 85, distance: 188.9
click at [387, 85] on h5 "A research institution needs to perform a series of computational fluid dynamic…" at bounding box center [289, 66] width 198 height 44
click at [260, 75] on h5 "A research institution needs to perform a series of computational fluid dynamic…" at bounding box center [289, 66] width 198 height 44
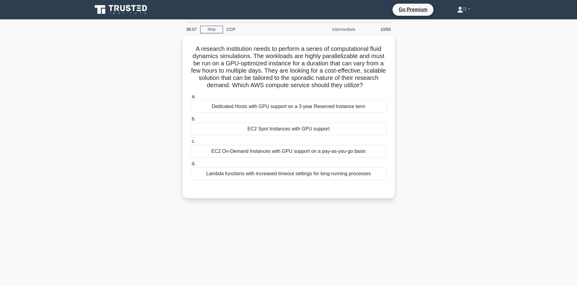
drag, startPoint x: 278, startPoint y: 69, endPoint x: 413, endPoint y: 89, distance: 136.3
click at [413, 89] on div "A research institution needs to perform a series of computational fluid dynamic…" at bounding box center [289, 120] width 400 height 170
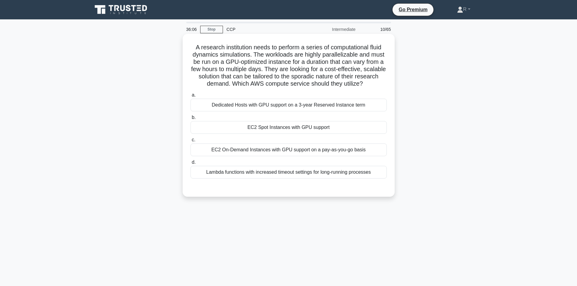
click at [285, 74] on h5 "A research institution needs to perform a series of computational fluid dynamic…" at bounding box center [289, 66] width 198 height 44
drag, startPoint x: 197, startPoint y: 78, endPoint x: 392, endPoint y: 86, distance: 195.0
click at [392, 86] on div "A research institution needs to perform a series of computational fluid dynamic…" at bounding box center [288, 115] width 207 height 158
click at [314, 75] on h5 "A research institution needs to perform a series of computational fluid dynamic…" at bounding box center [289, 66] width 198 height 44
drag, startPoint x: 293, startPoint y: 75, endPoint x: 387, endPoint y: 84, distance: 93.7
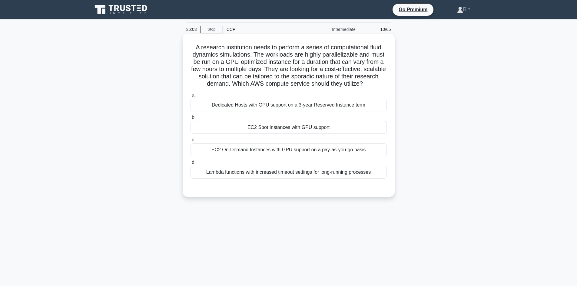
click at [387, 84] on h5 "A research institution needs to perform a series of computational fluid dynamic…" at bounding box center [289, 66] width 198 height 44
click at [347, 78] on h5 "A research institution needs to perform a series of computational fluid dynamic…" at bounding box center [289, 66] width 198 height 44
drag, startPoint x: 283, startPoint y: 78, endPoint x: 273, endPoint y: 78, distance: 10.3
click at [283, 78] on h5 "A research institution needs to perform a series of computational fluid dynamic…" at bounding box center [289, 66] width 198 height 44
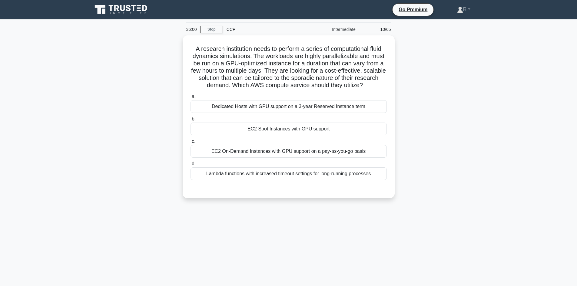
drag, startPoint x: 240, startPoint y: 84, endPoint x: 420, endPoint y: 85, distance: 180.0
click at [420, 85] on div "A research institution needs to perform a series of computational fluid dynamic…" at bounding box center [289, 120] width 400 height 170
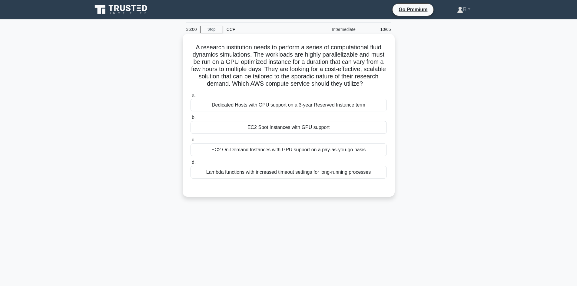
click at [328, 88] on h5 "A research institution needs to perform a series of computational fluid dynamic…" at bounding box center [289, 66] width 198 height 44
drag, startPoint x: 304, startPoint y: 66, endPoint x: 392, endPoint y: 84, distance: 90.0
click at [392, 84] on div "A research institution needs to perform a series of computational fluid dynamic…" at bounding box center [288, 115] width 207 height 158
click at [248, 84] on h5 "A research institution needs to perform a series of computational fluid dynamic…" at bounding box center [289, 66] width 198 height 44
drag, startPoint x: 258, startPoint y: 78, endPoint x: 383, endPoint y: 88, distance: 125.5
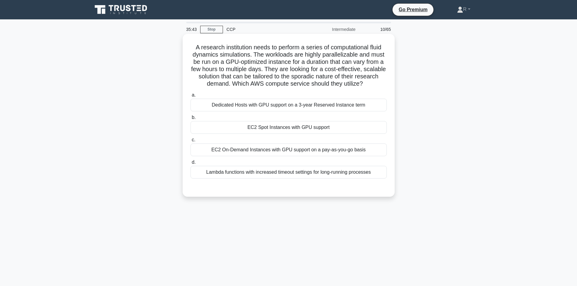
click at [383, 88] on h5 "A research institution needs to perform a series of computational fluid dynamic…" at bounding box center [289, 66] width 198 height 44
click at [370, 84] on icon ".spinner_0XTQ{transform-origin:center;animation:spinner_y6GP .75s linear infini…" at bounding box center [366, 84] width 7 height 7
click at [331, 148] on div "EC2 On-Demand Instances with GPU support on a pay-as-you-go basis" at bounding box center [289, 150] width 196 height 13
click at [191, 142] on input "c. EC2 On-Demand Instances with GPU support on a pay-as-you-go basis" at bounding box center [191, 140] width 0 height 4
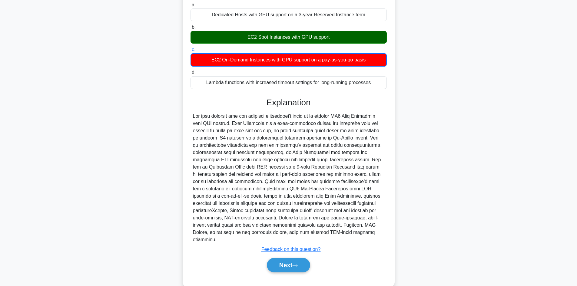
scroll to position [95, 0]
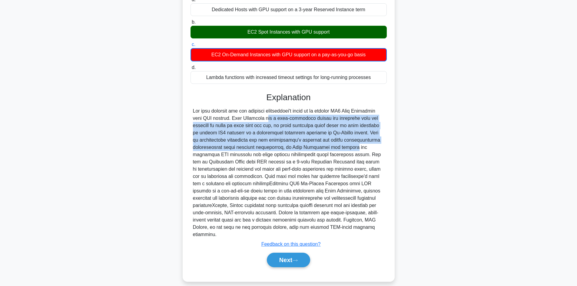
drag, startPoint x: 221, startPoint y: 118, endPoint x: 265, endPoint y: 145, distance: 51.8
click at [265, 145] on div at bounding box center [288, 173] width 191 height 131
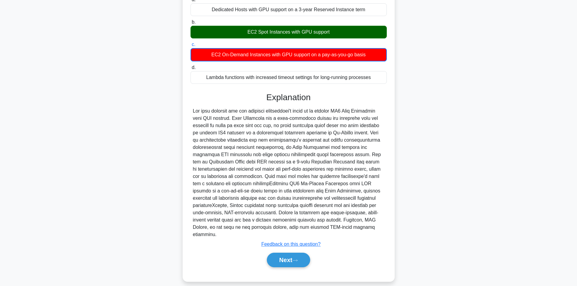
click at [299, 149] on div at bounding box center [288, 173] width 191 height 131
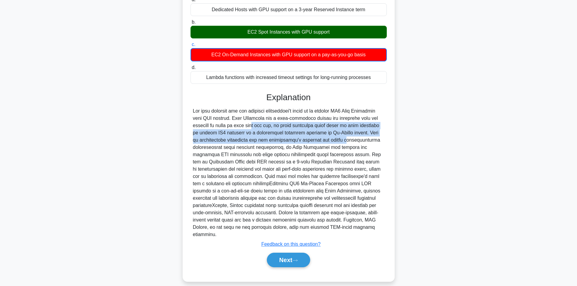
drag, startPoint x: 195, startPoint y: 126, endPoint x: 270, endPoint y: 145, distance: 76.7
click at [267, 144] on div at bounding box center [289, 173] width 196 height 131
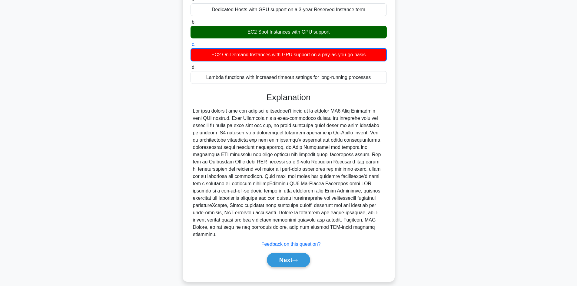
click at [277, 147] on div at bounding box center [288, 173] width 191 height 131
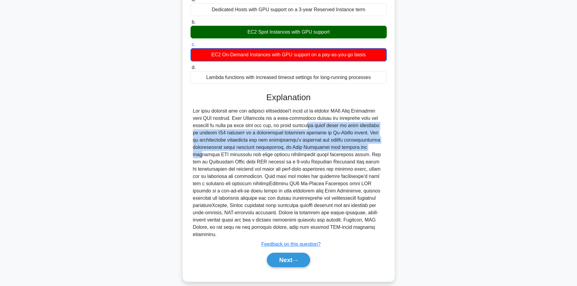
drag, startPoint x: 252, startPoint y: 124, endPoint x: 298, endPoint y: 154, distance: 55.1
click at [283, 151] on div at bounding box center [288, 173] width 191 height 131
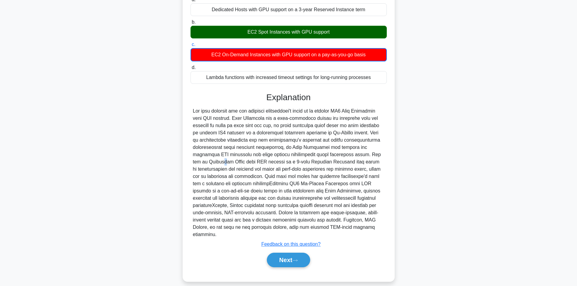
drag, startPoint x: 304, startPoint y: 155, endPoint x: 285, endPoint y: 151, distance: 19.8
click at [305, 156] on div at bounding box center [288, 173] width 191 height 131
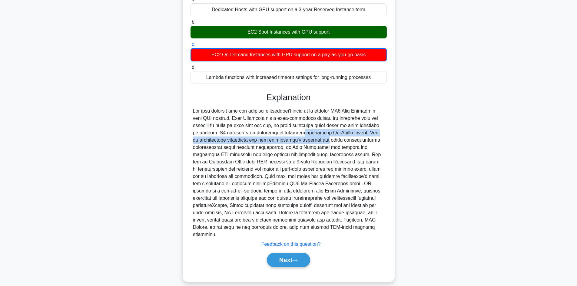
drag, startPoint x: 238, startPoint y: 133, endPoint x: 261, endPoint y: 148, distance: 28.7
click at [247, 143] on div at bounding box center [288, 173] width 191 height 131
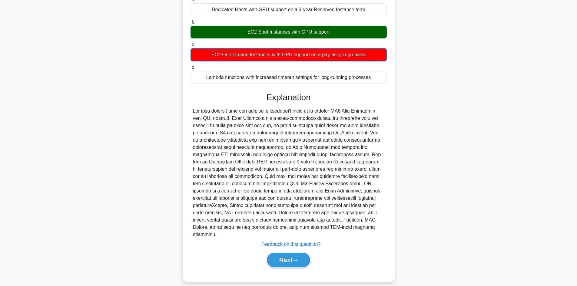
click at [270, 150] on div at bounding box center [288, 173] width 191 height 131
click at [281, 255] on button "Next" at bounding box center [288, 260] width 43 height 15
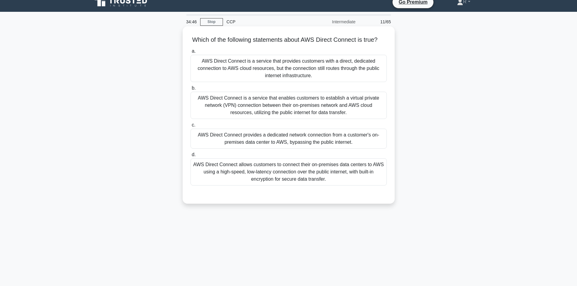
scroll to position [0, 0]
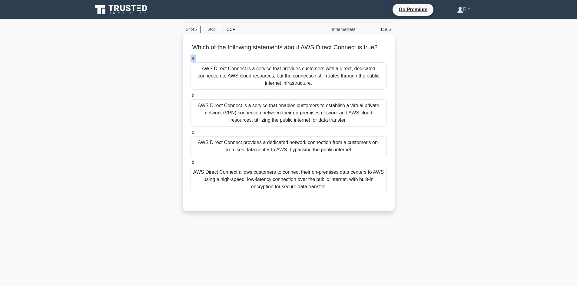
drag, startPoint x: 202, startPoint y: 52, endPoint x: 363, endPoint y: 66, distance: 161.3
click at [363, 66] on div "Which of the following statements about AWS Direct Connect is true? .spinner_0X…" at bounding box center [288, 122] width 207 height 173
drag, startPoint x: 267, startPoint y: 49, endPoint x: 385, endPoint y: 52, distance: 117.6
click at [385, 52] on h5 "Which of the following statements about AWS Direct Connect is true? .spinner_0X…" at bounding box center [289, 48] width 198 height 8
click at [342, 52] on h5 "Which of the following statements about AWS Direct Connect is true? .spinner_0X…" at bounding box center [289, 48] width 198 height 8
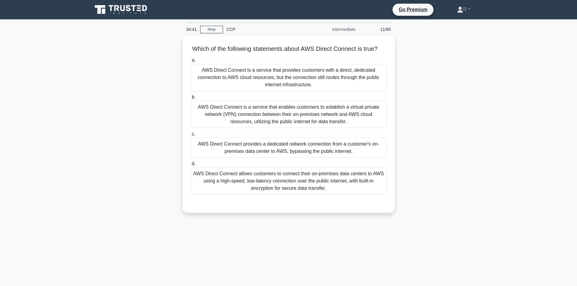
click at [418, 121] on div "Which of the following statements about AWS Direct Connect is true? .spinner_0X…" at bounding box center [289, 127] width 400 height 185
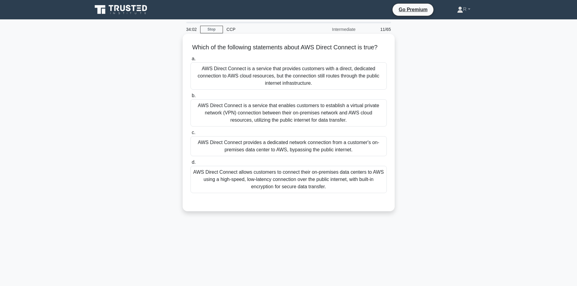
click at [315, 183] on div "AWS Direct Connect allows customers to connect their on-premises data centers t…" at bounding box center [289, 179] width 196 height 27
click at [191, 165] on input "d. AWS Direct Connect allows customers to connect their on-premises data center…" at bounding box center [191, 163] width 0 height 4
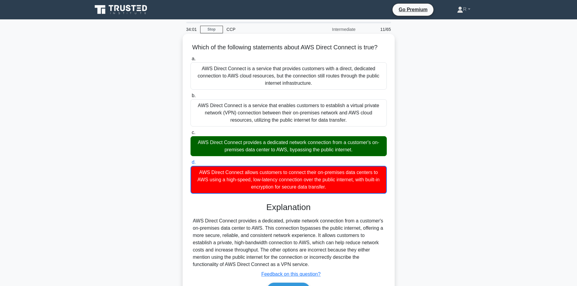
click at [301, 153] on div "AWS Direct Connect provides a dedicated network connection from a customer's on…" at bounding box center [289, 146] width 196 height 20
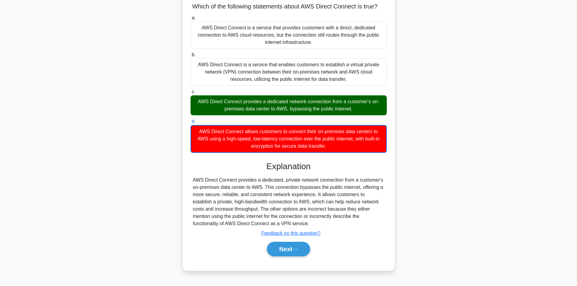
scroll to position [45, 0]
click at [281, 249] on button "Next" at bounding box center [288, 249] width 43 height 15
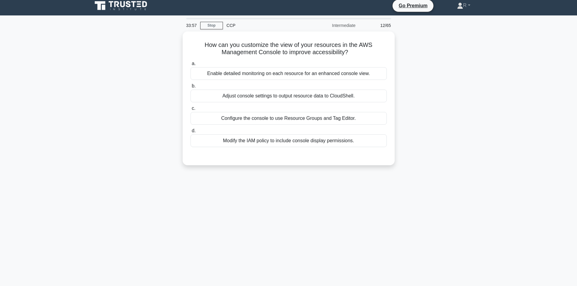
scroll to position [0, 0]
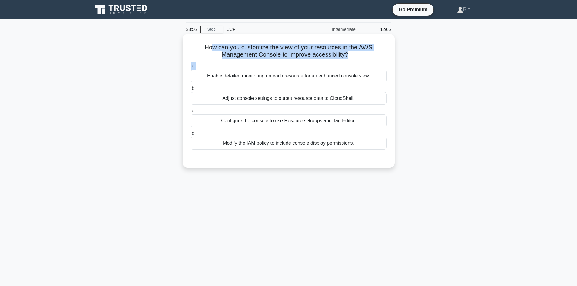
drag, startPoint x: 210, startPoint y: 46, endPoint x: 365, endPoint y: 66, distance: 157.0
click at [354, 64] on div "How can you customize the view of your resources in the AWS Management Console …" at bounding box center [288, 100] width 207 height 129
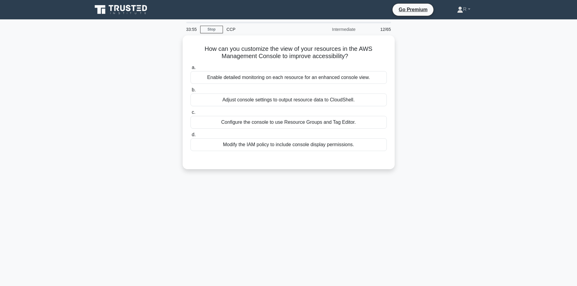
click at [442, 82] on div "How can you customize the view of your resources in the AWS Management Console …" at bounding box center [289, 105] width 400 height 141
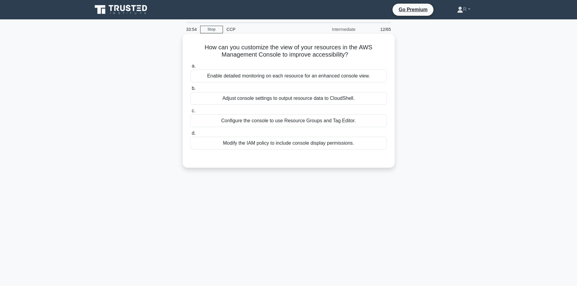
drag, startPoint x: 273, startPoint y: 43, endPoint x: 372, endPoint y: 62, distance: 101.0
click at [366, 61] on div "How can you customize the view of your resources in the AWS Management Console …" at bounding box center [288, 100] width 207 height 129
click at [377, 63] on label "a. Enable detailed monitoring on each resource for an enhanced console view." at bounding box center [289, 72] width 196 height 20
click at [191, 64] on input "a. Enable detailed monitoring on each resource for an enhanced console view." at bounding box center [191, 66] width 0 height 4
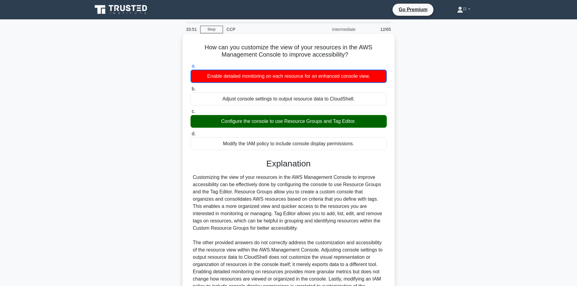
drag, startPoint x: 220, startPoint y: 123, endPoint x: 359, endPoint y: 123, distance: 138.5
click at [358, 123] on div "Configure the console to use Resource Groups and Tag Editor." at bounding box center [289, 121] width 196 height 13
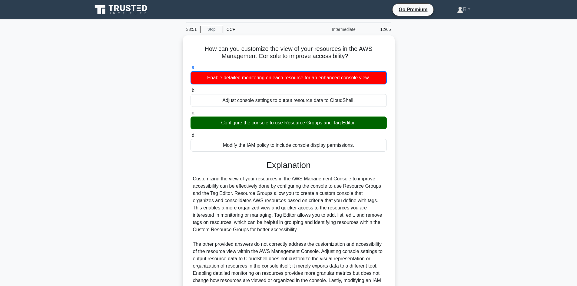
click at [436, 137] on div "How can you customize the view of your resources in the AWS Management Console …" at bounding box center [289, 195] width 400 height 321
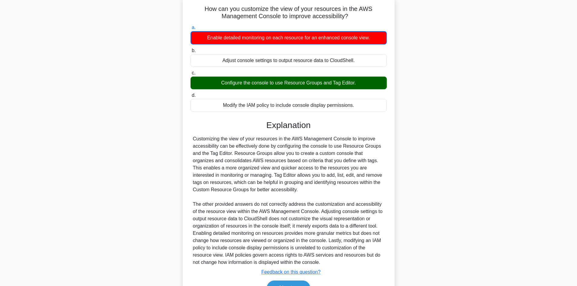
scroll to position [74, 0]
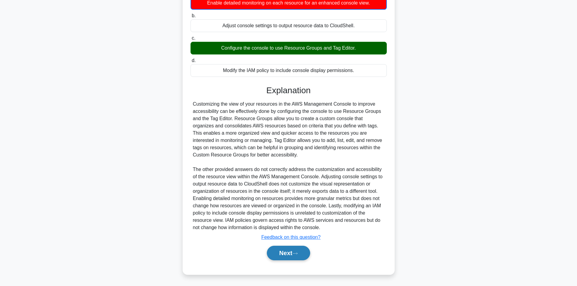
click at [292, 256] on button "Next" at bounding box center [288, 253] width 43 height 15
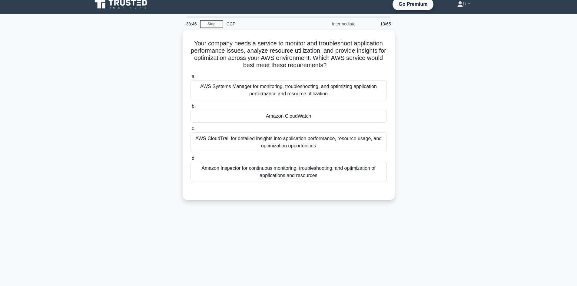
scroll to position [0, 0]
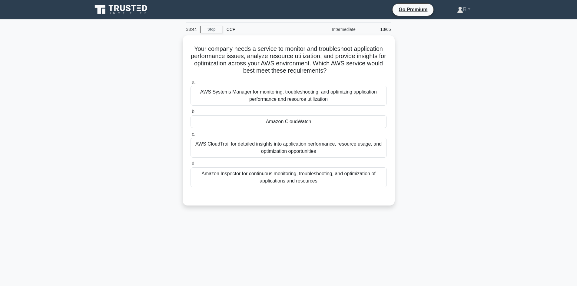
click at [408, 92] on div "Your company needs a service to monitor and troubleshoot application performanc…" at bounding box center [289, 124] width 400 height 178
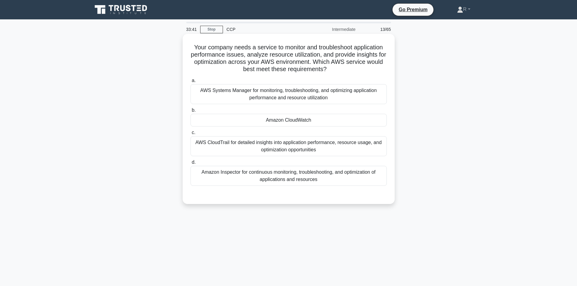
drag, startPoint x: 205, startPoint y: 46, endPoint x: 357, endPoint y: 74, distance: 154.6
click at [357, 74] on div "Your company needs a service to monitor and troubleshoot application performanc…" at bounding box center [288, 118] width 207 height 165
click at [351, 65] on h5 "Your company needs a service to monitor and troubleshoot application performanc…" at bounding box center [289, 59] width 198 height 30
drag, startPoint x: 282, startPoint y: 54, endPoint x: 362, endPoint y: 72, distance: 81.9
click at [362, 72] on h5 "Your company needs a service to monitor and troubleshoot application performanc…" at bounding box center [289, 59] width 198 height 30
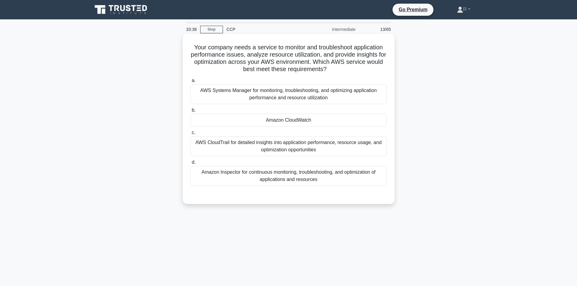
click at [362, 71] on h5 "Your company needs a service to monitor and troubleshoot application performanc…" at bounding box center [289, 59] width 198 height 30
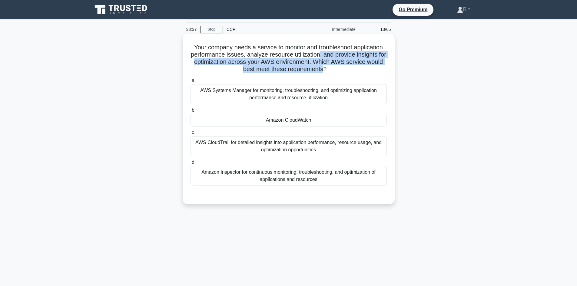
drag, startPoint x: 325, startPoint y: 55, endPoint x: 333, endPoint y: 68, distance: 15.9
click at [333, 68] on h5 "Your company needs a service to monitor and troubleshoot application performanc…" at bounding box center [289, 59] width 198 height 30
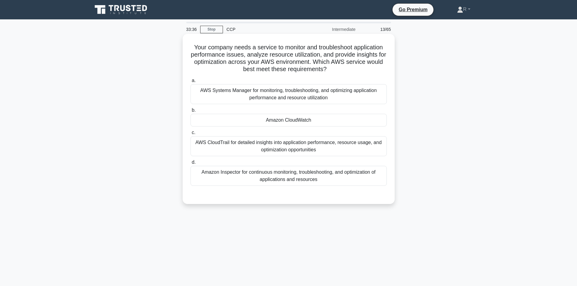
click at [332, 72] on icon at bounding box center [329, 68] width 6 height 7
drag, startPoint x: 296, startPoint y: 63, endPoint x: 363, endPoint y: 70, distance: 68.0
click at [363, 70] on h5 "Your company needs a service to monitor and troubleshoot application performanc…" at bounding box center [289, 59] width 198 height 30
click at [364, 70] on h5 "Your company needs a service to monitor and troubleshoot application performanc…" at bounding box center [289, 59] width 198 height 30
click at [304, 119] on div "Amazon CloudWatch" at bounding box center [289, 120] width 196 height 13
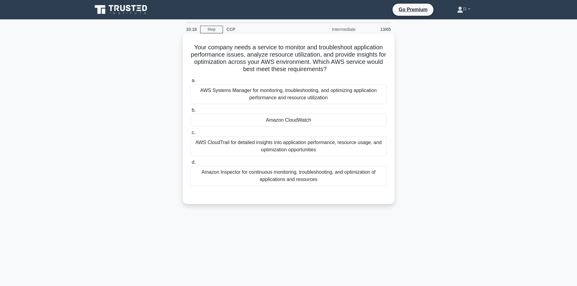
click at [191, 112] on input "b. Amazon CloudWatch" at bounding box center [191, 110] width 0 height 4
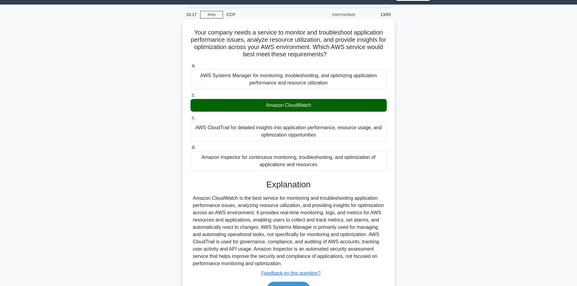
scroll to position [51, 0]
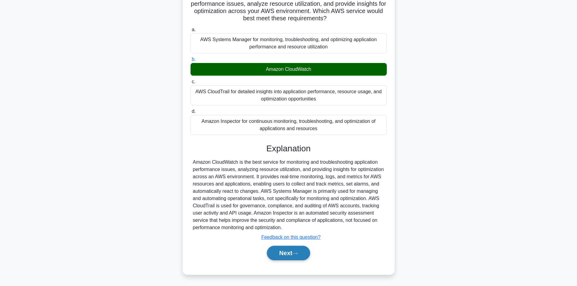
click at [288, 256] on button "Next" at bounding box center [288, 253] width 43 height 15
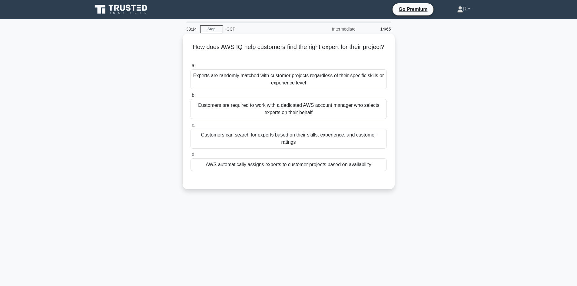
scroll to position [0, 0]
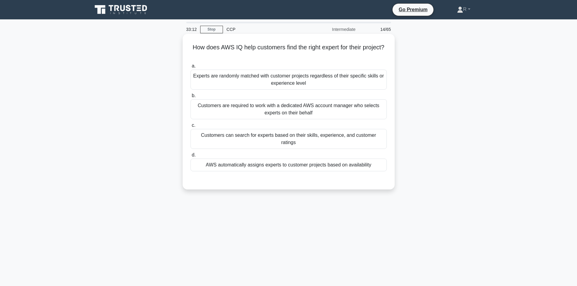
drag, startPoint x: 198, startPoint y: 45, endPoint x: 320, endPoint y: 55, distance: 122.2
click at [320, 55] on h5 "How does AWS IQ help customers find the right expert for their project? .spinne…" at bounding box center [289, 51] width 198 height 15
click at [328, 61] on div "How does AWS IQ help customers find the right expert for their project? .spinne…" at bounding box center [288, 111] width 207 height 151
drag, startPoint x: 261, startPoint y: 46, endPoint x: 324, endPoint y: 57, distance: 63.4
click at [324, 57] on h5 "How does AWS IQ help customers find the right expert for their project? .spinne…" at bounding box center [289, 51] width 198 height 15
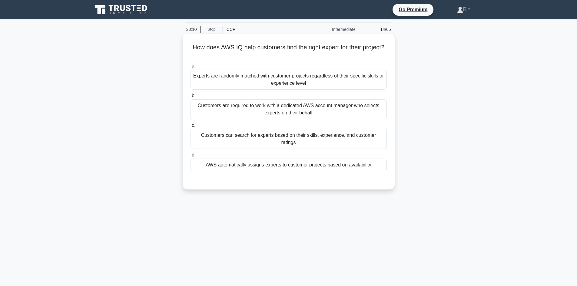
click at [325, 56] on h5 "How does AWS IQ help customers find the right expert for their project? .spinne…" at bounding box center [289, 51] width 198 height 15
click at [289, 136] on div "Customers can search for experts based on their skills, experience, and custome…" at bounding box center [289, 139] width 196 height 20
click at [191, 128] on input "c. Customers can search for experts based on their skills, experience, and cust…" at bounding box center [191, 126] width 0 height 4
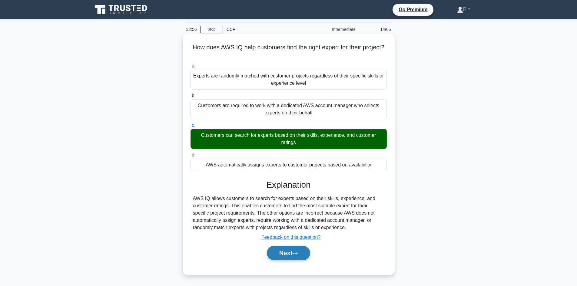
click at [287, 251] on button "Next" at bounding box center [288, 253] width 43 height 15
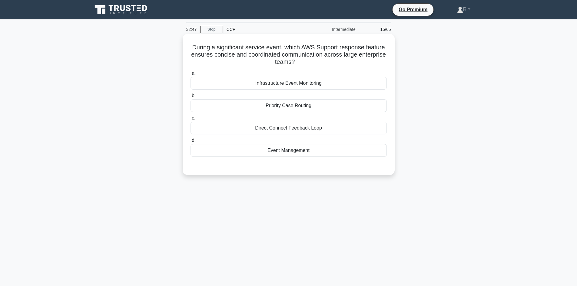
drag, startPoint x: 245, startPoint y: 50, endPoint x: 322, endPoint y: 59, distance: 78.1
click at [322, 59] on h5 "During a significant service event, which AWS Support response feature ensures …" at bounding box center [289, 55] width 198 height 22
drag, startPoint x: 268, startPoint y: 47, endPoint x: 331, endPoint y: 62, distance: 64.4
click at [331, 62] on h5 "During a significant service event, which AWS Support response feature ensures …" at bounding box center [289, 55] width 198 height 22
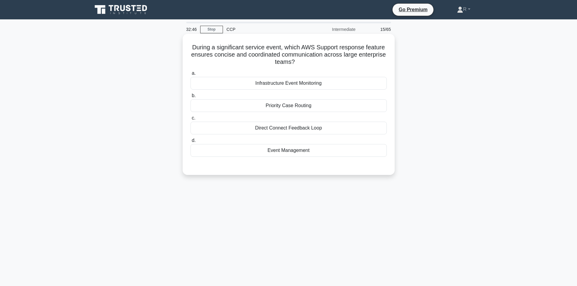
click at [327, 62] on h5 "During a significant service event, which AWS Support response feature ensures …" at bounding box center [289, 55] width 198 height 22
click at [231, 29] on div "CCP" at bounding box center [264, 29] width 83 height 12
click at [497, 122] on main "32:04 Stop CCP Intermediate 15/65 During a significant service event, which AWS…" at bounding box center [288, 173] width 577 height 308
drag, startPoint x: 242, startPoint y: 52, endPoint x: 349, endPoint y: 64, distance: 107.3
click at [349, 64] on h5 "During a significant service event, which AWS Support response feature ensures …" at bounding box center [289, 55] width 198 height 22
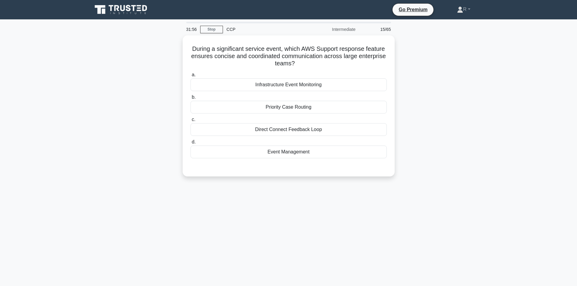
click at [446, 61] on div "During a significant service event, which AWS Support response feature ensures …" at bounding box center [289, 109] width 400 height 148
click at [429, 142] on div "During a significant service event, which AWS Support response feature ensures …" at bounding box center [289, 109] width 400 height 148
click at [320, 103] on div "Priority Case Routing" at bounding box center [289, 105] width 196 height 13
click at [191, 98] on input "b. Priority Case Routing" at bounding box center [191, 96] width 0 height 4
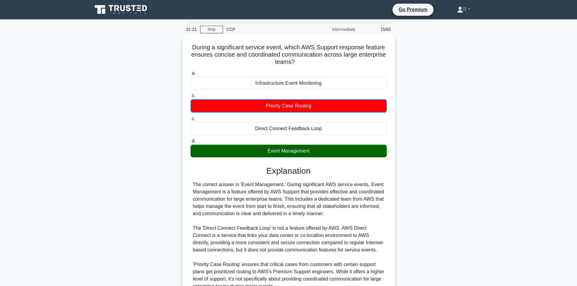
click at [319, 151] on div "Event Management" at bounding box center [289, 151] width 196 height 13
click at [191, 143] on input "d. Event Management" at bounding box center [191, 141] width 0 height 4
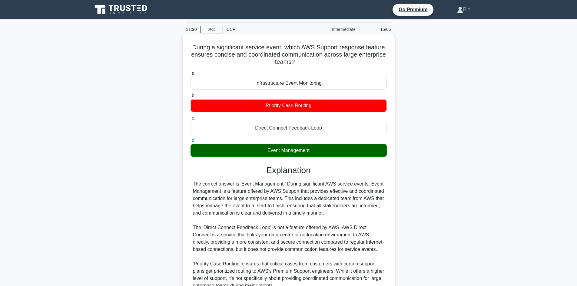
click at [364, 201] on div "The correct answer is 'Event Management.' During significant AWS service events…" at bounding box center [288, 257] width 191 height 153
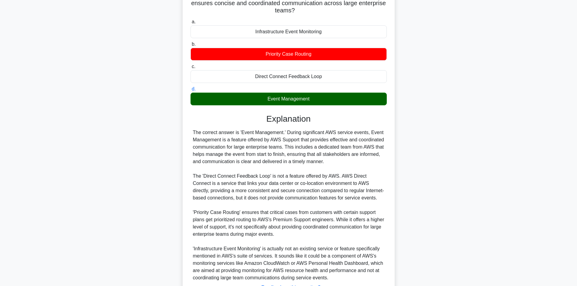
scroll to position [61, 0]
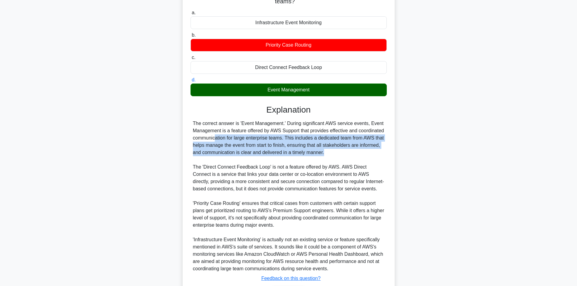
drag, startPoint x: 201, startPoint y: 138, endPoint x: 317, endPoint y: 153, distance: 117.1
click at [317, 153] on div "The correct answer is 'Event Management.' During significant AWS service events…" at bounding box center [288, 196] width 191 height 153
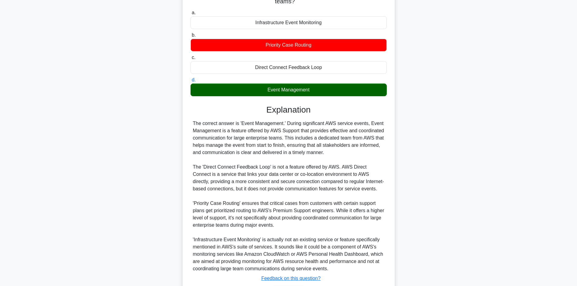
click at [331, 158] on div "The correct answer is 'Event Management.' During significant AWS service events…" at bounding box center [288, 196] width 191 height 153
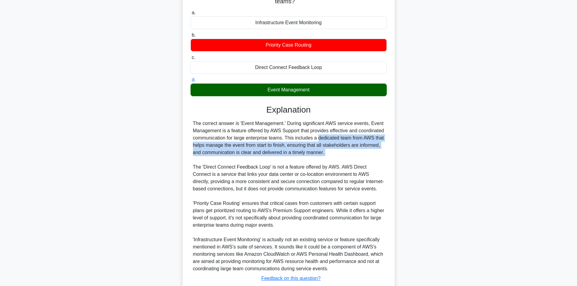
drag, startPoint x: 310, startPoint y: 138, endPoint x: 349, endPoint y: 162, distance: 45.7
click at [349, 162] on div "The correct answer is 'Event Management.' During significant AWS service events…" at bounding box center [288, 196] width 191 height 153
click at [229, 148] on div "The correct answer is 'Event Management.' During significant AWS service events…" at bounding box center [288, 196] width 191 height 153
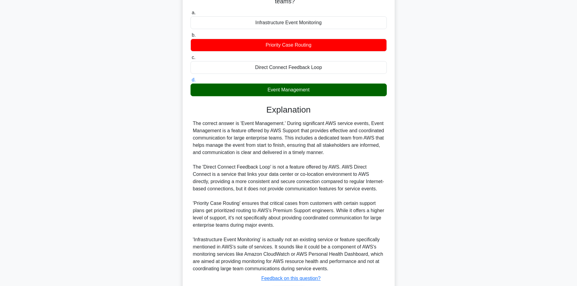
drag, startPoint x: 223, startPoint y: 144, endPoint x: 345, endPoint y: 155, distance: 123.2
click at [331, 153] on div "The correct answer is 'Event Management.' During significant AWS service events…" at bounding box center [288, 196] width 191 height 153
click at [297, 157] on div "The correct answer is 'Event Management.' During significant AWS service events…" at bounding box center [288, 196] width 191 height 153
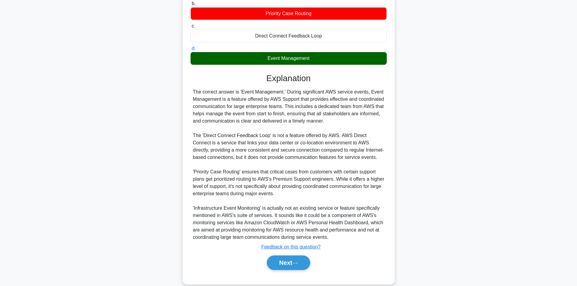
scroll to position [102, 0]
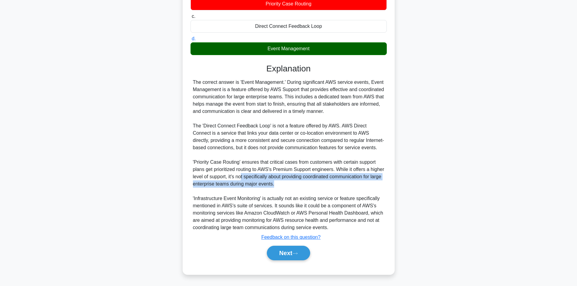
drag, startPoint x: 269, startPoint y: 177, endPoint x: 310, endPoint y: 188, distance: 42.5
click at [310, 188] on div "The correct answer is 'Event Management.' During significant AWS service events…" at bounding box center [288, 155] width 191 height 153
click at [316, 183] on div "The correct answer is 'Event Management.' During significant AWS service events…" at bounding box center [288, 155] width 191 height 153
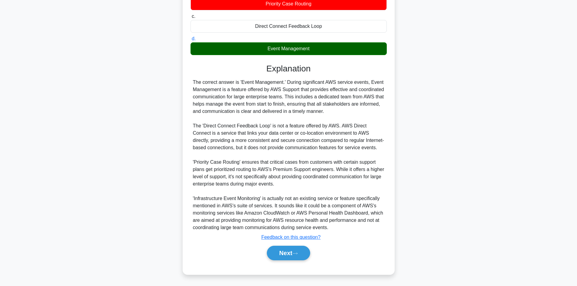
click at [313, 181] on div "The correct answer is 'Event Management.' During significant AWS service events…" at bounding box center [288, 155] width 191 height 153
click at [283, 255] on button "Next" at bounding box center [288, 253] width 43 height 15
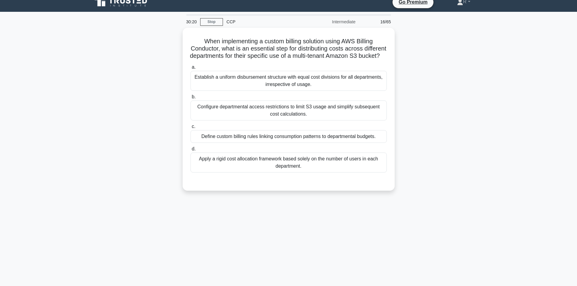
scroll to position [0, 0]
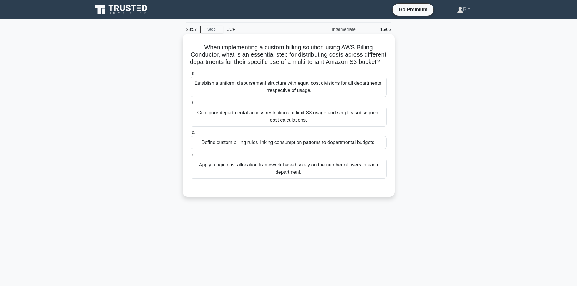
drag, startPoint x: 278, startPoint y: 151, endPoint x: 276, endPoint y: 155, distance: 4.1
click at [278, 149] on div "Define custom billing rules linking consumption patterns to departmental budget…" at bounding box center [289, 142] width 196 height 13
click at [191, 135] on input "c. Define custom billing rules linking consumption patterns to departmental bud…" at bounding box center [191, 133] width 0 height 4
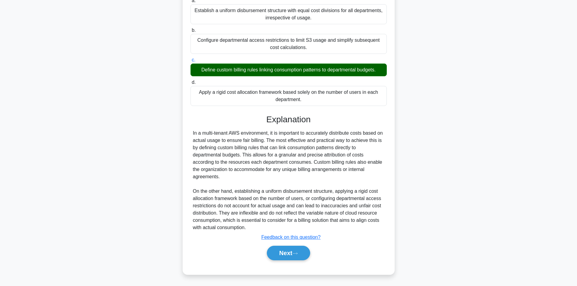
scroll to position [80, 0]
click at [288, 254] on button "Next" at bounding box center [288, 253] width 43 height 15
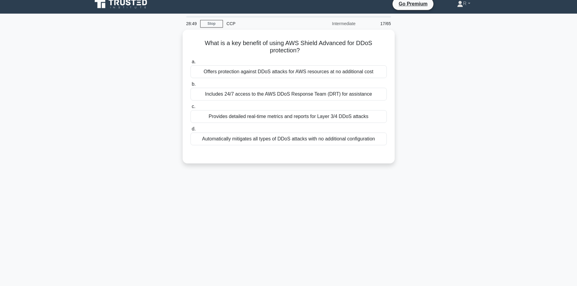
scroll to position [0, 0]
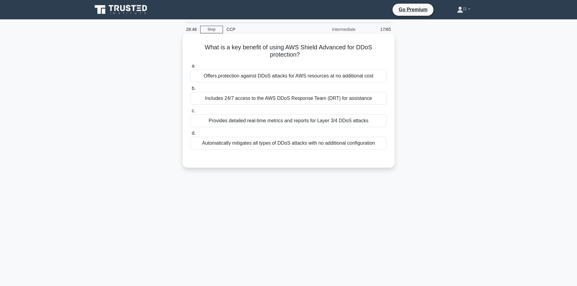
drag, startPoint x: 207, startPoint y: 44, endPoint x: 325, endPoint y: 58, distance: 118.8
click at [323, 58] on h5 "What is a key benefit of using AWS Shield Advanced for DDoS protection? .spinne…" at bounding box center [289, 51] width 198 height 15
click at [332, 56] on h5 "What is a key benefit of using AWS Shield Advanced for DDoS protection? .spinne…" at bounding box center [289, 51] width 198 height 15
drag, startPoint x: 212, startPoint y: 99, endPoint x: 374, endPoint y: 93, distance: 162.2
click at [367, 95] on div "Includes 24/7 access to the AWS DDoS Response Team (DRT) for assistance" at bounding box center [289, 98] width 196 height 13
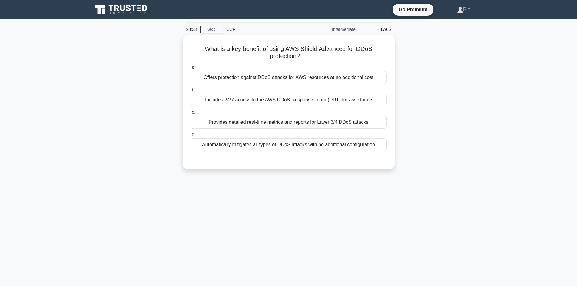
click at [427, 103] on div "What is a key benefit of using AWS Shield Advanced for DDoS protection? .spinne…" at bounding box center [289, 105] width 400 height 141
drag, startPoint x: 210, startPoint y: 120, endPoint x: 432, endPoint y: 116, distance: 221.8
click at [432, 116] on div "What is a key benefit of using AWS Shield Advanced for DDoS protection? .spinne…" at bounding box center [289, 105] width 400 height 141
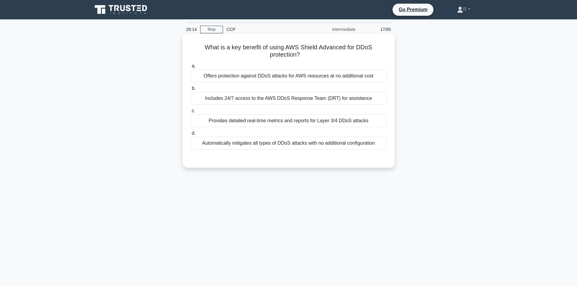
click at [290, 78] on div "Offers protection against DDoS attacks for AWS resources at no additional cost" at bounding box center [289, 76] width 196 height 13
click at [191, 68] on input "a. Offers protection against DDoS attacks for AWS resources at no additional co…" at bounding box center [191, 66] width 0 height 4
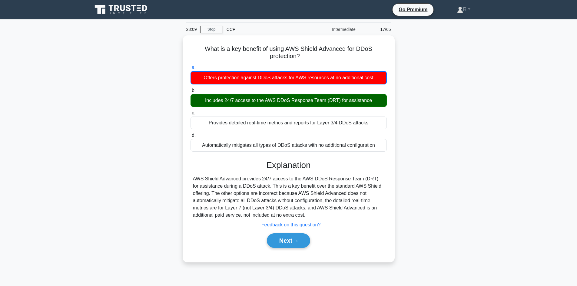
drag, startPoint x: 422, startPoint y: 133, endPoint x: 418, endPoint y: 133, distance: 4.3
click at [422, 133] on div "What is a key benefit of using AWS Shield Advanced for DDoS protection? .spinne…" at bounding box center [289, 152] width 400 height 234
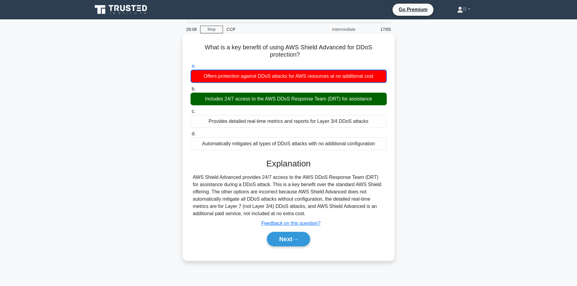
click at [282, 104] on div "Includes 24/7 access to the AWS DDoS Response Team (DRT) for assistance" at bounding box center [289, 99] width 196 height 13
click at [191, 91] on input "b. Includes 24/7 access to the AWS DDoS Response Team (DRT) for assistance" at bounding box center [191, 89] width 0 height 4
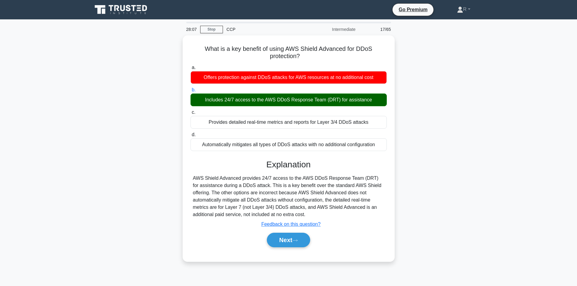
click at [432, 132] on div "What is a key benefit of using AWS Shield Advanced for DDoS protection? .spinne…" at bounding box center [289, 152] width 400 height 234
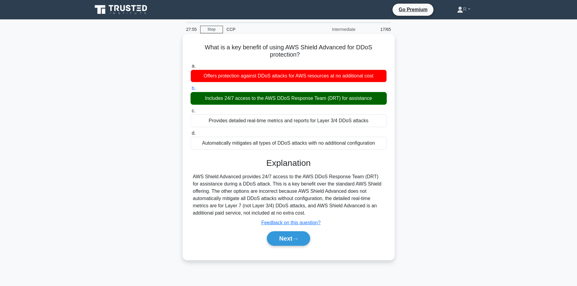
drag, startPoint x: 284, startPoint y: 234, endPoint x: 289, endPoint y: 230, distance: 6.9
click at [285, 234] on button "Next" at bounding box center [288, 238] width 43 height 15
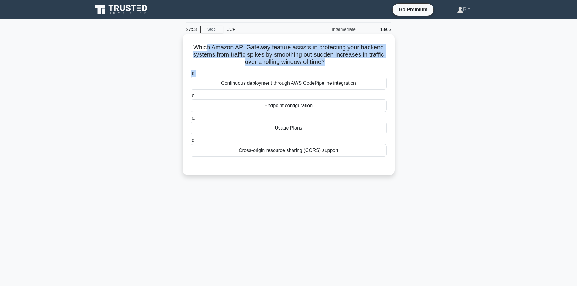
drag, startPoint x: 208, startPoint y: 50, endPoint x: 352, endPoint y: 63, distance: 144.5
click at [348, 68] on div "Which Amazon API Gateway feature assists in protecting your backend systems fro…" at bounding box center [288, 104] width 207 height 136
click at [352, 62] on h5 "Which Amazon API Gateway feature assists in protecting your backend systems fro…" at bounding box center [289, 55] width 198 height 22
click at [306, 58] on h5 "Which Amazon API Gateway feature assists in protecting your backend systems fro…" at bounding box center [289, 55] width 198 height 22
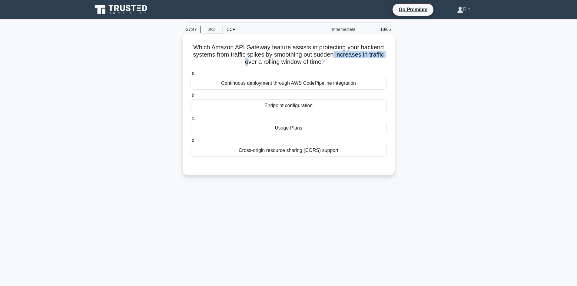
drag, startPoint x: 245, startPoint y: 63, endPoint x: 335, endPoint y: 58, distance: 89.9
click at [335, 58] on h5 "Which Amazon API Gateway feature assists in protecting your backend systems fro…" at bounding box center [289, 55] width 198 height 22
click at [330, 68] on div "Which Amazon API Gateway feature assists in protecting your backend systems fro…" at bounding box center [288, 104] width 207 height 136
click at [303, 105] on div "Endpoint configuration" at bounding box center [289, 105] width 196 height 13
click at [191, 98] on input "b. Endpoint configuration" at bounding box center [191, 96] width 0 height 4
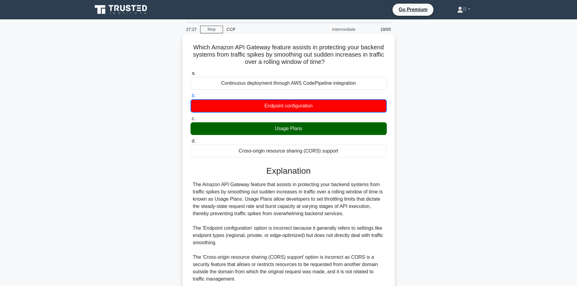
click at [295, 129] on div "Usage Plans" at bounding box center [289, 128] width 196 height 13
click at [191, 121] on input "c. Usage Plans" at bounding box center [191, 119] width 0 height 4
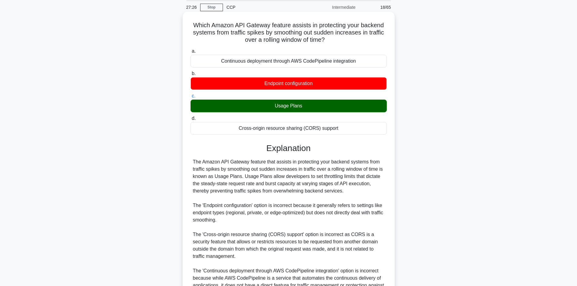
scroll to position [88, 0]
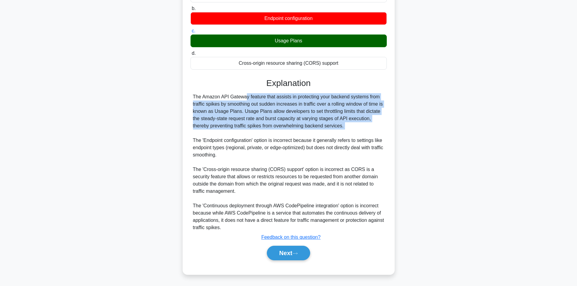
drag, startPoint x: 203, startPoint y: 100, endPoint x: 295, endPoint y: 133, distance: 97.1
click at [295, 133] on div "The Amazon API Gateway feature that assists in protecting your backend systems …" at bounding box center [288, 162] width 191 height 138
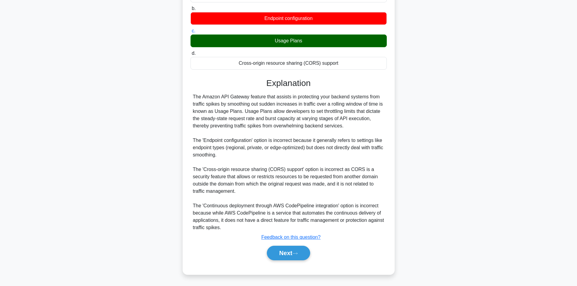
click at [324, 138] on div "The Amazon API Gateway feature that assists in protecting your backend systems …" at bounding box center [288, 162] width 191 height 138
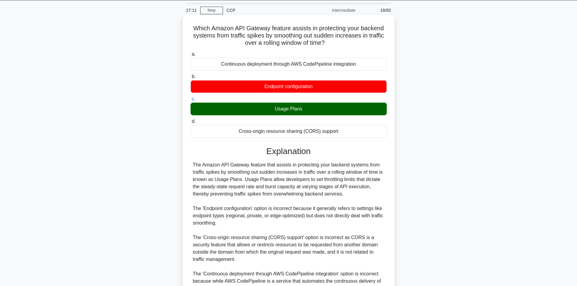
scroll to position [0, 0]
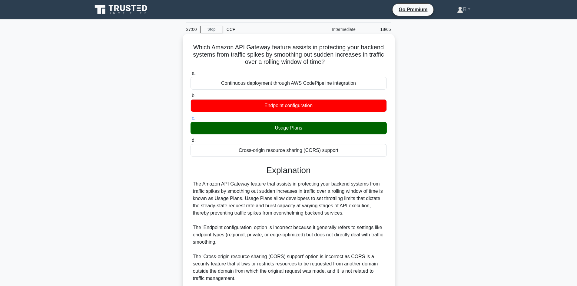
drag, startPoint x: 261, startPoint y: 57, endPoint x: 335, endPoint y: 66, distance: 74.2
click at [335, 66] on h5 "Which Amazon API Gateway feature assists in protecting your backend systems fro…" at bounding box center [289, 55] width 198 height 22
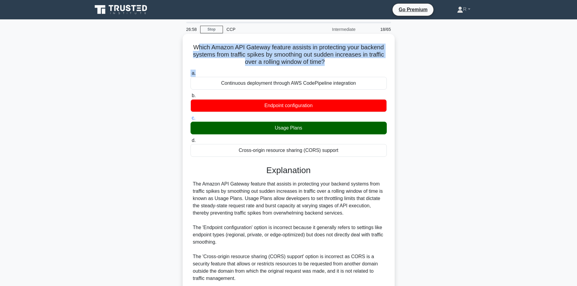
drag, startPoint x: 195, startPoint y: 45, endPoint x: 326, endPoint y: 68, distance: 132.6
click at [326, 68] on div "Which Amazon API Gateway feature assists in protecting your backend systems fro…" at bounding box center [288, 197] width 207 height 323
click at [330, 67] on div "Which Amazon API Gateway feature assists in protecting your backend systems fro…" at bounding box center [288, 197] width 207 height 323
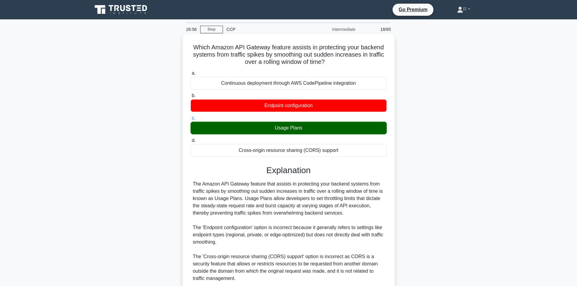
click at [300, 131] on div "Usage Plans" at bounding box center [289, 128] width 196 height 13
click at [191, 120] on input "c. Usage Plans" at bounding box center [191, 118] width 0 height 4
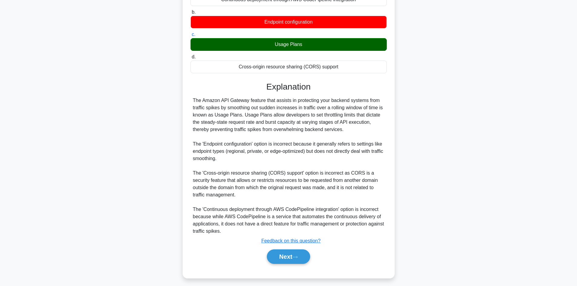
scroll to position [88, 0]
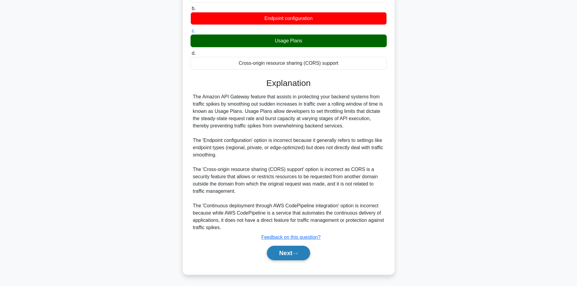
click at [288, 257] on button "Next" at bounding box center [288, 253] width 43 height 15
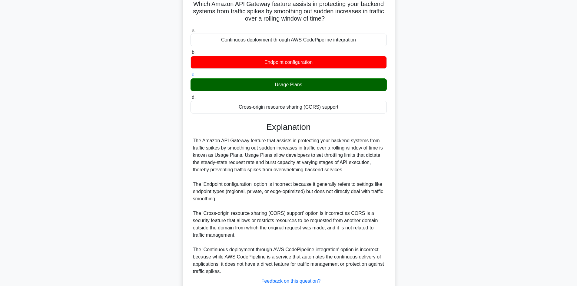
scroll to position [27, 0]
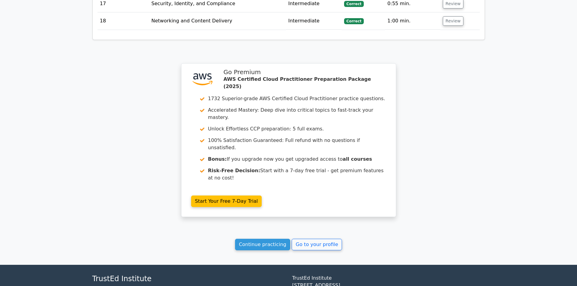
scroll to position [1108, 0]
